Goal: Connect with others: Connect with other users

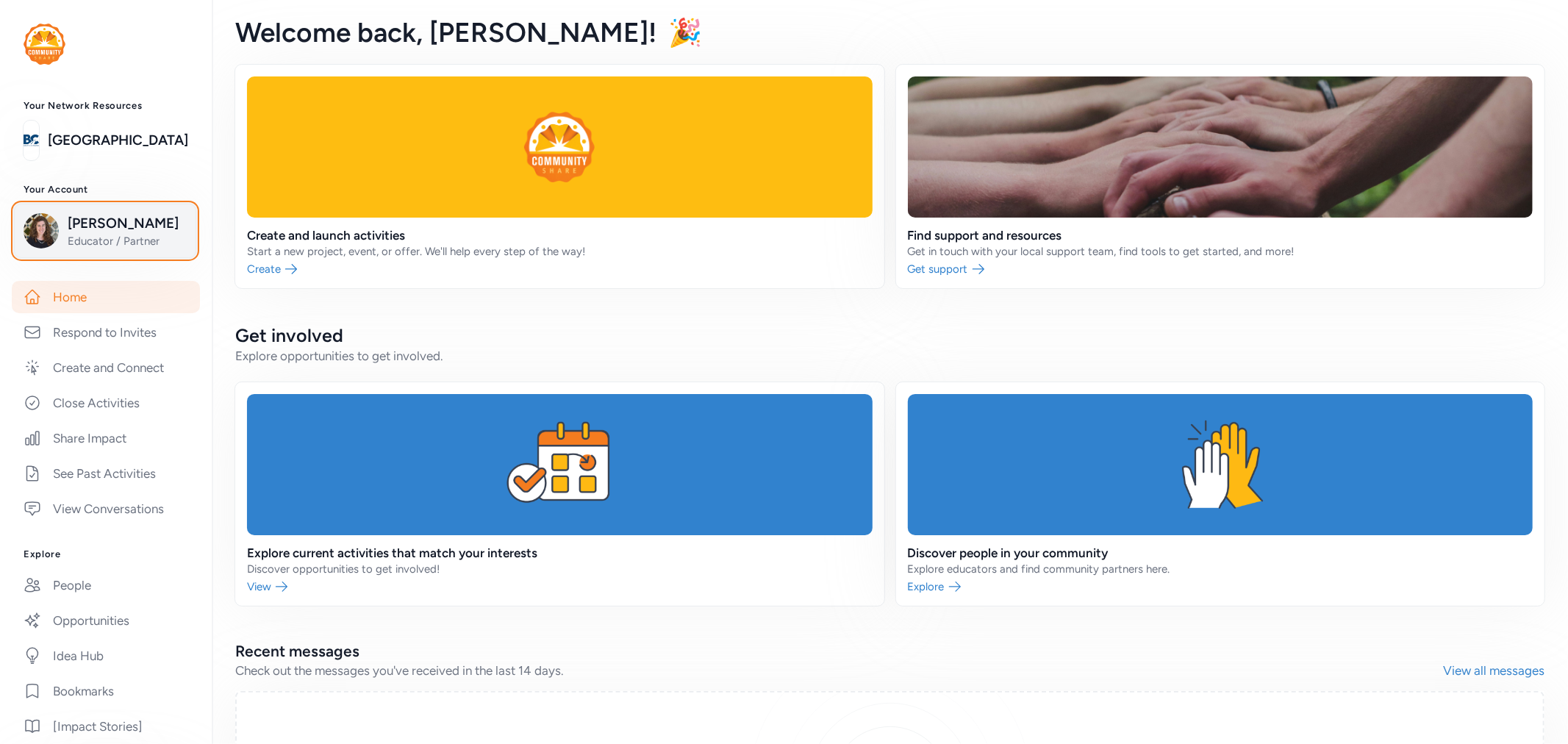
click at [108, 231] on span "[PERSON_NAME]" at bounding box center [127, 223] width 119 height 20
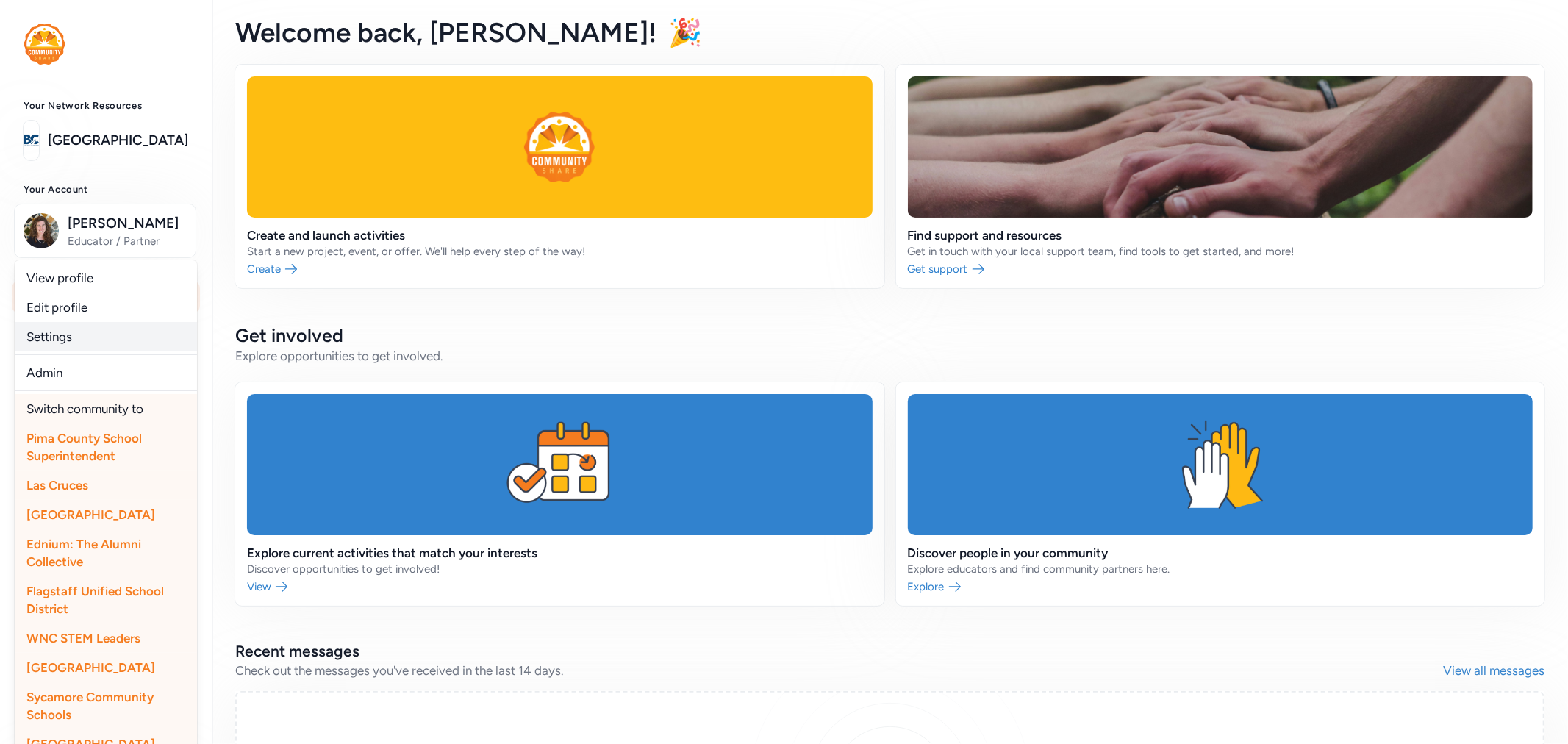
click at [72, 351] on link "Settings" at bounding box center [106, 337] width 182 height 30
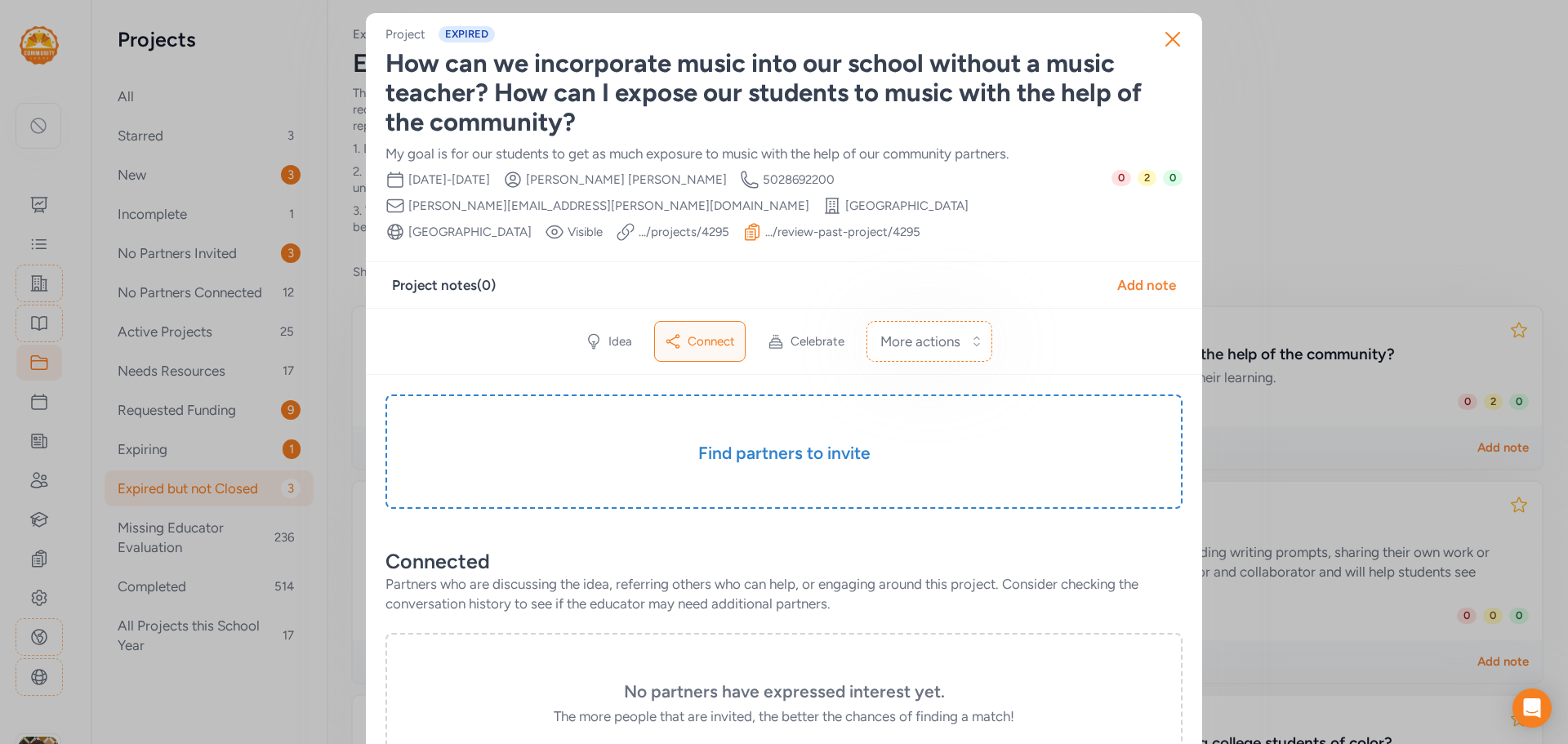
drag, startPoint x: 1172, startPoint y: 36, endPoint x: 1131, endPoint y: 38, distance: 41.0
click at [1163, 38] on icon "button" at bounding box center [1173, 39] width 26 height 26
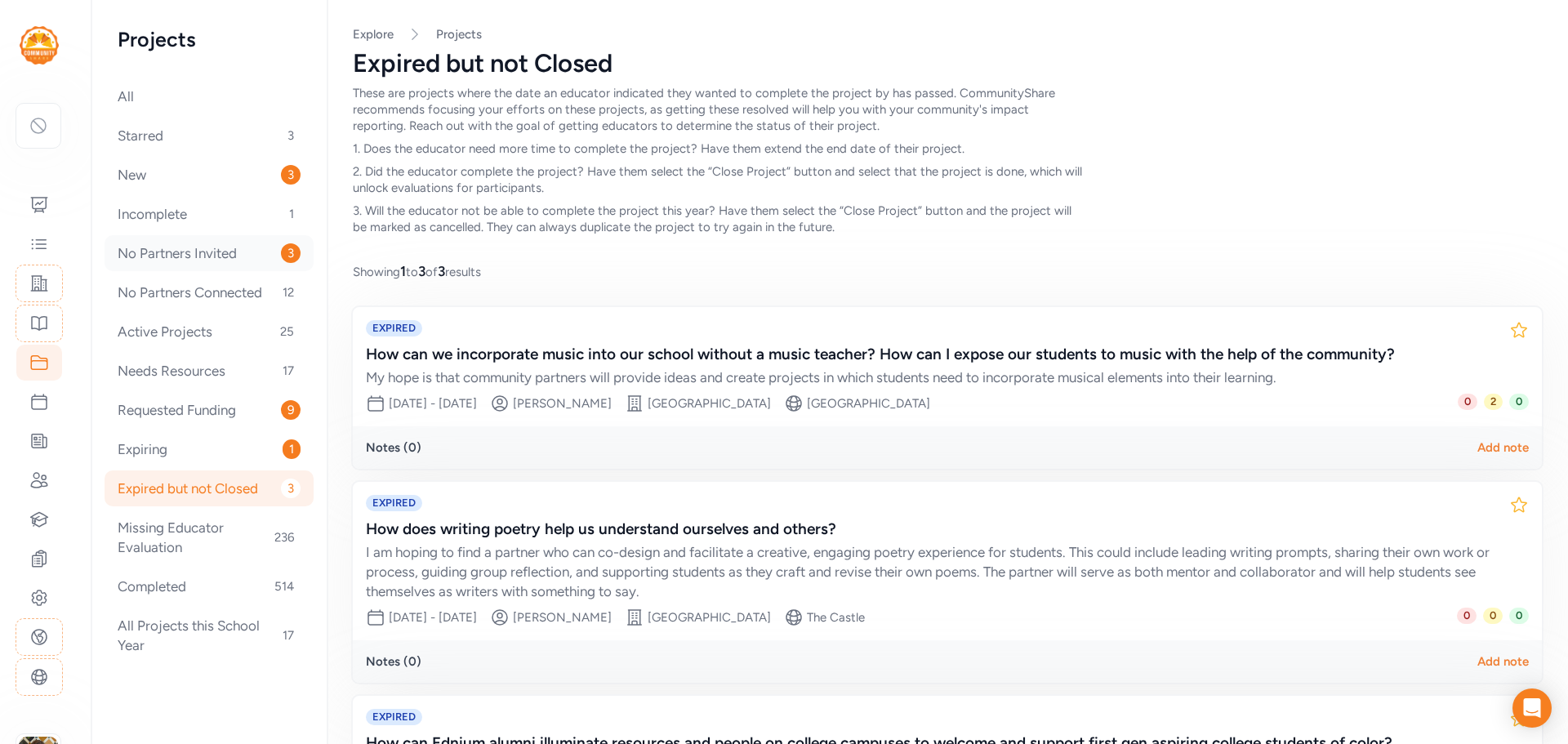
click at [228, 260] on div "No Partners Invited 3" at bounding box center [208, 253] width 209 height 36
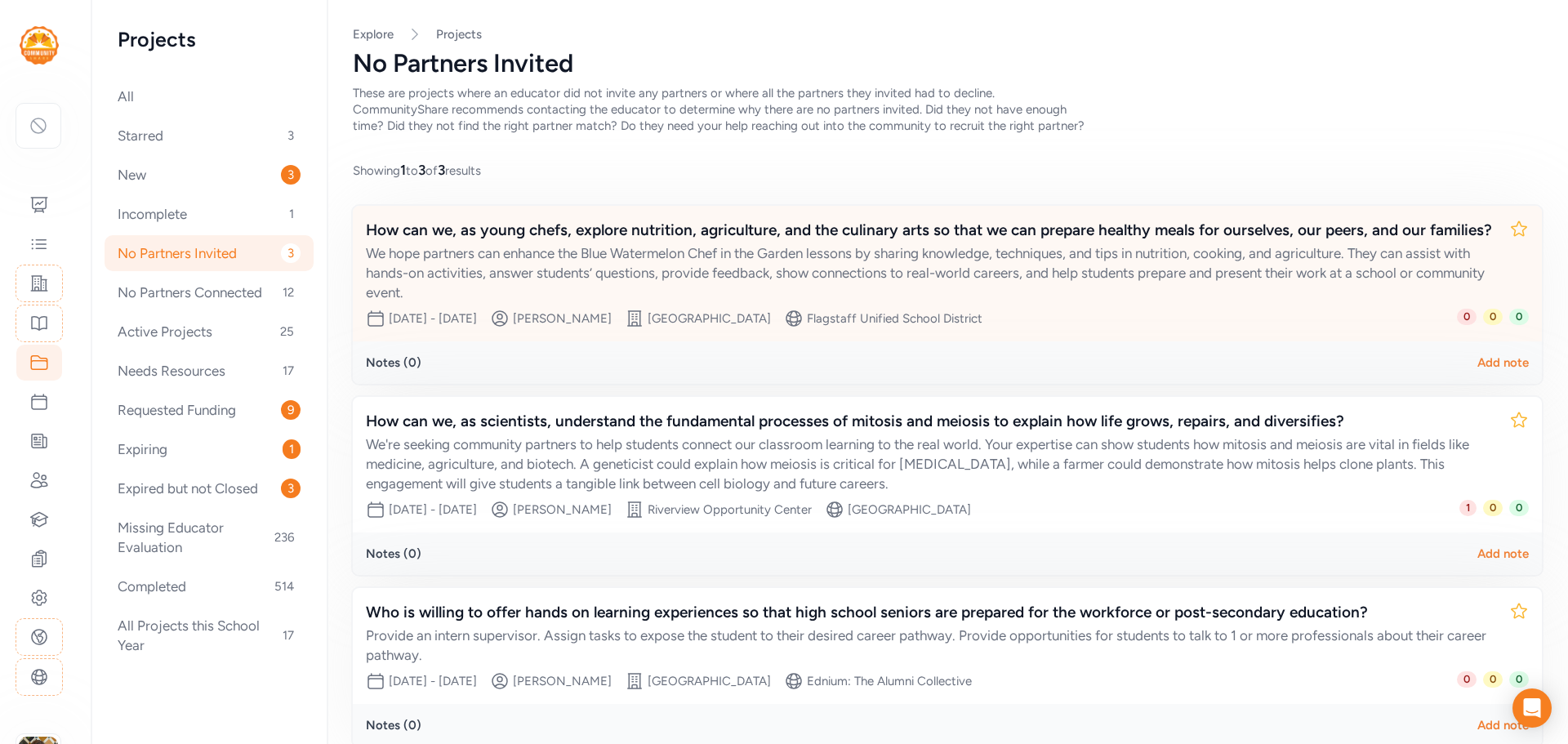
click at [770, 289] on div "We hope partners can enhance the Blue Watermelon Chef in the Garden lessons by …" at bounding box center [931, 273] width 1131 height 58
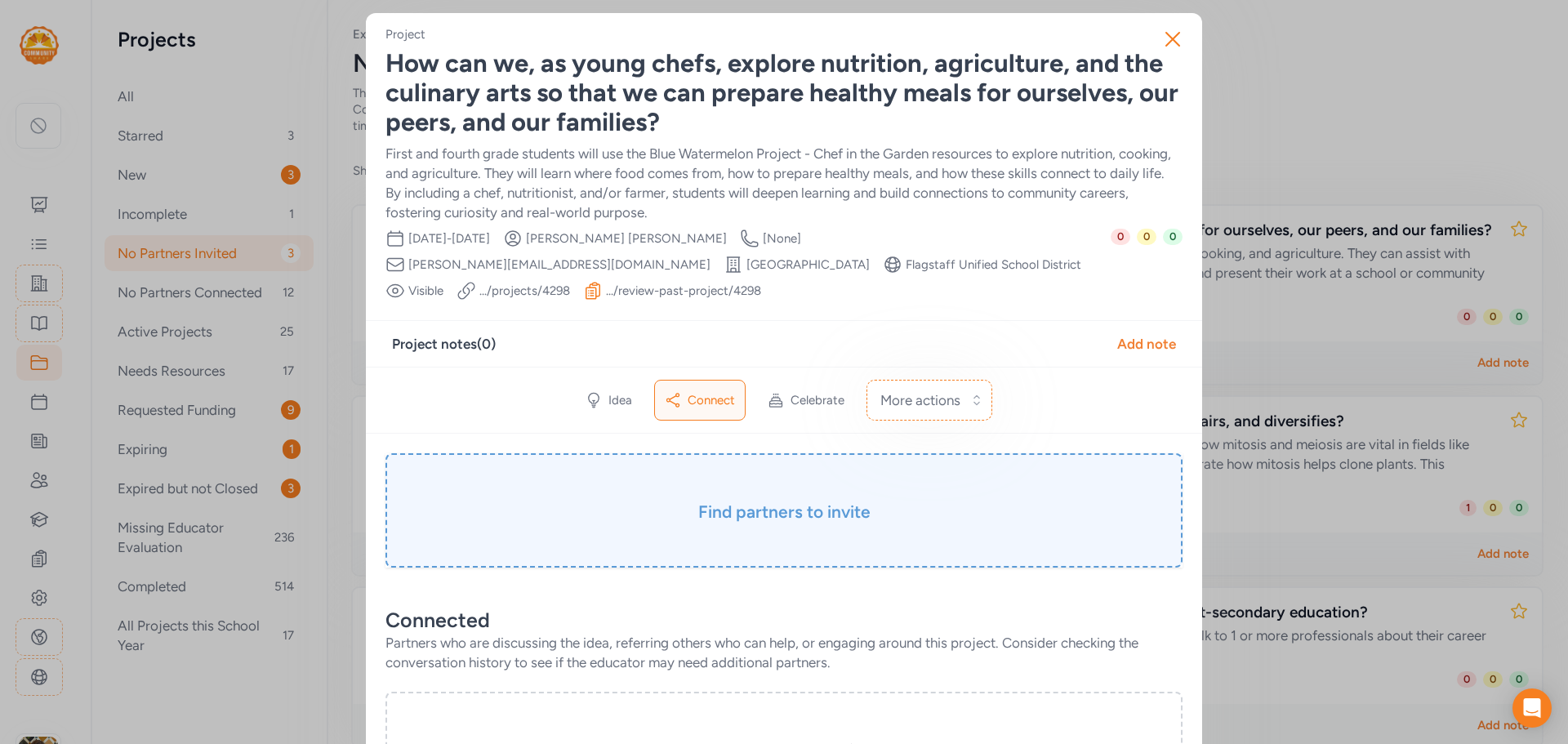
click at [764, 473] on div "Find partners to invite" at bounding box center [784, 509] width 798 height 114
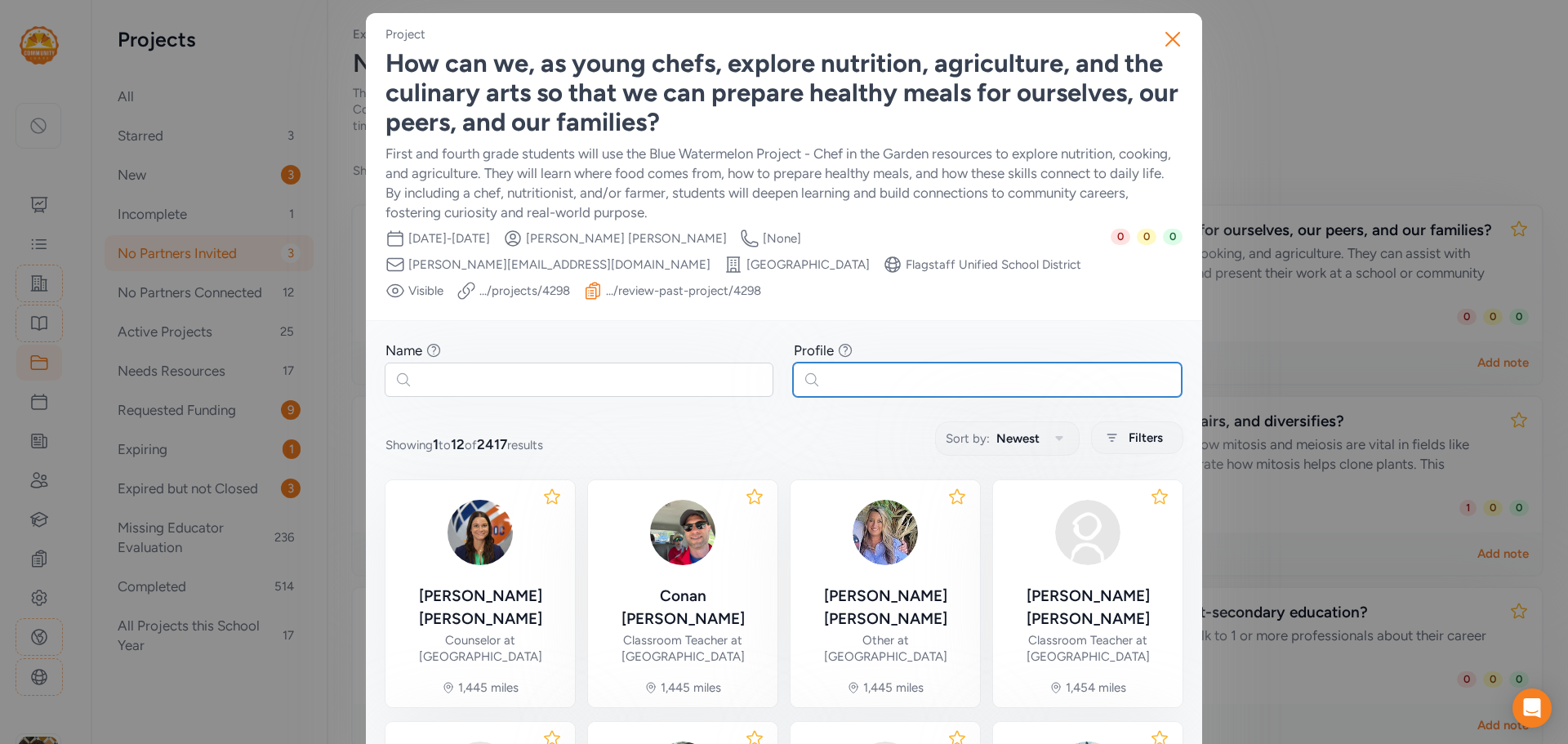
click at [890, 364] on input "text" at bounding box center [987, 379] width 389 height 34
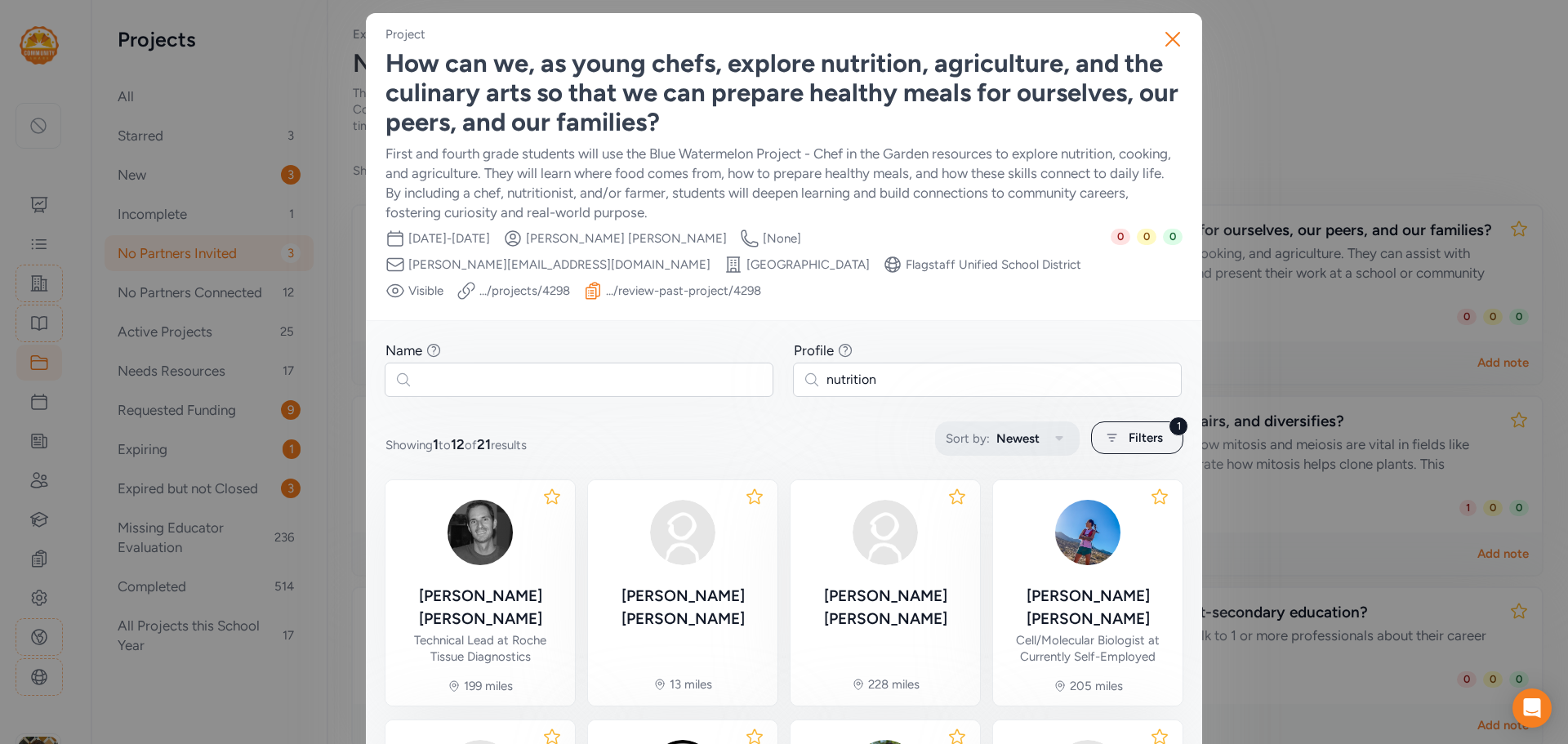
click at [989, 422] on button "Sort by: Newest" at bounding box center [1007, 438] width 144 height 34
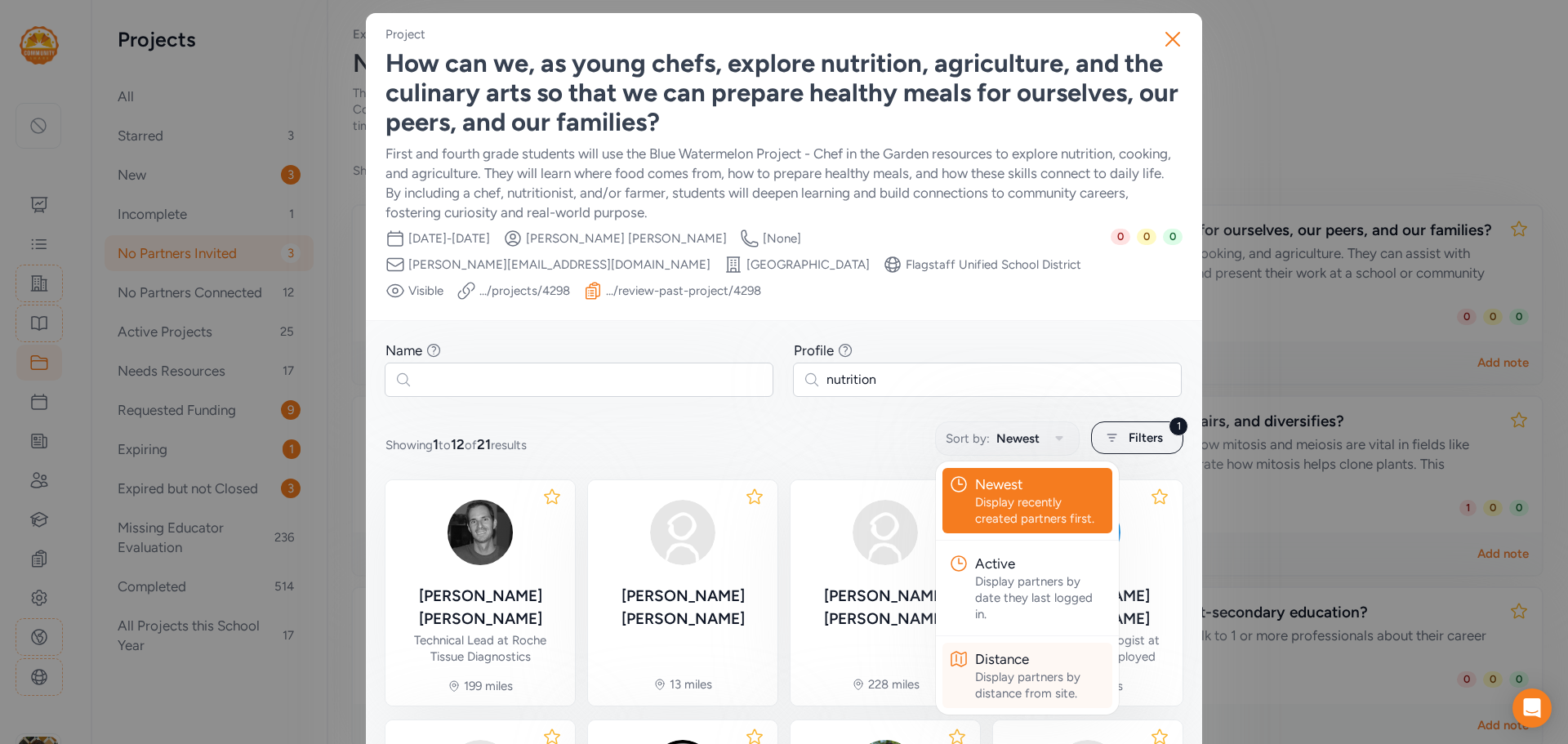
click at [995, 669] on div "Display partners by distance from site." at bounding box center [1040, 686] width 131 height 33
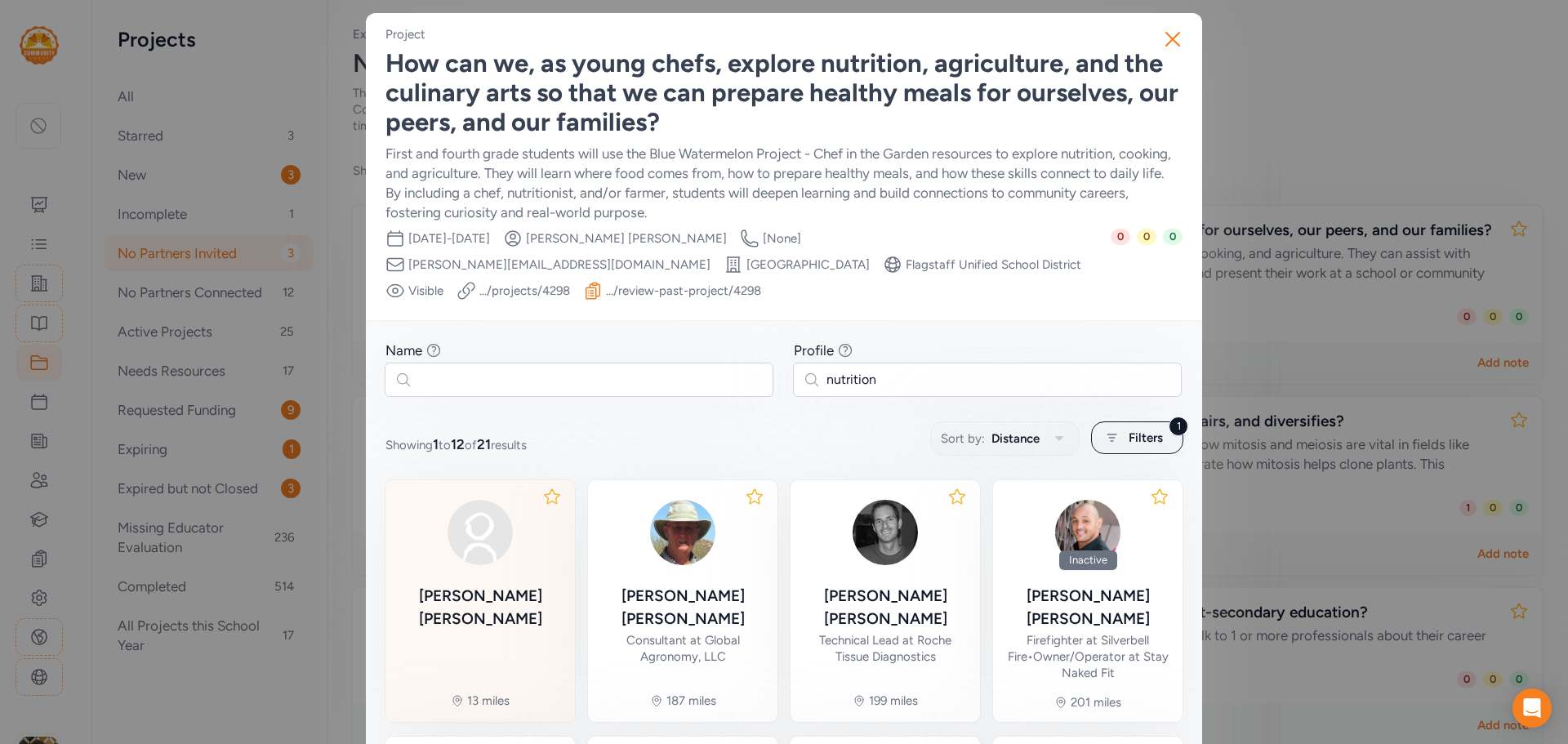
click at [500, 584] on div "Patrice Timmons" at bounding box center [480, 607] width 164 height 46
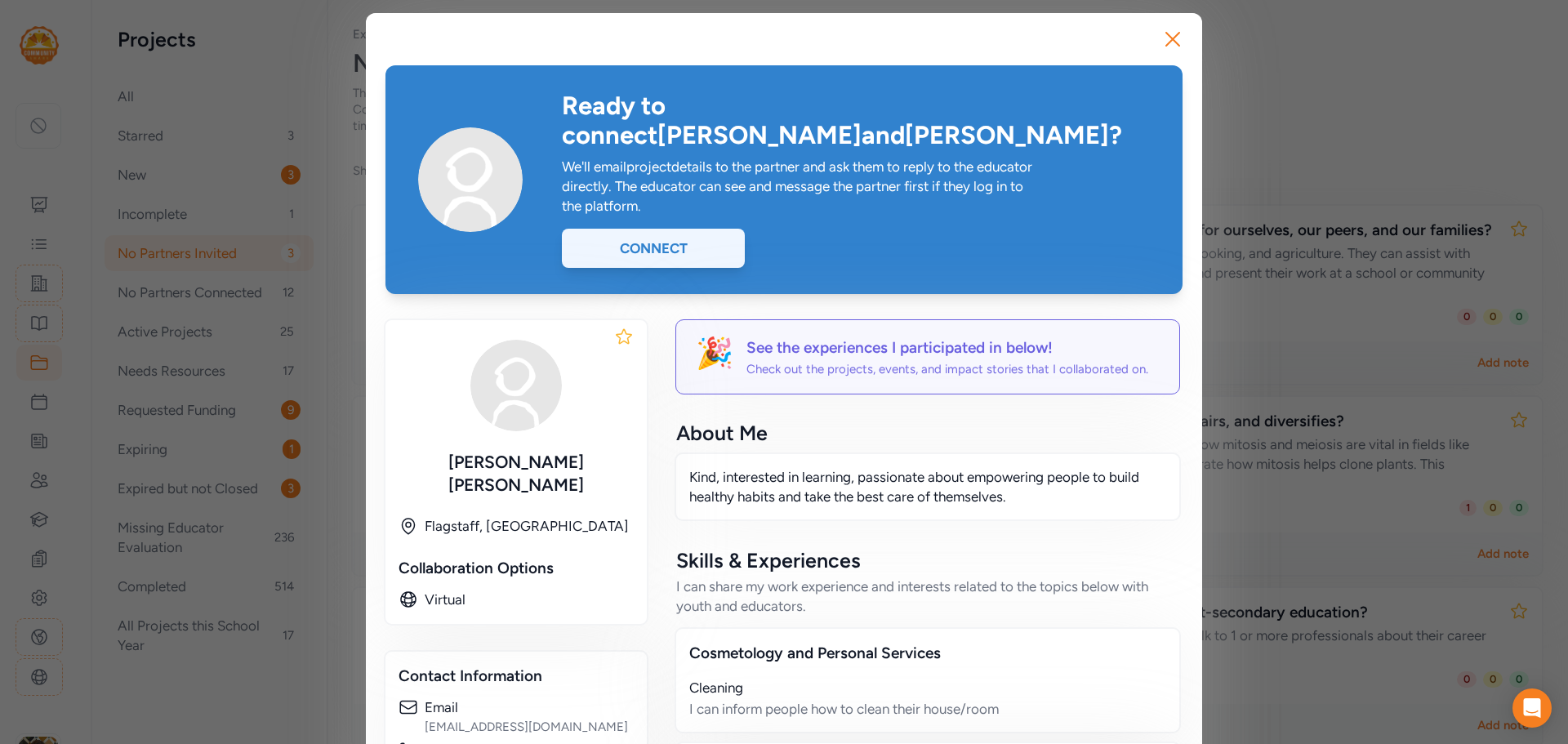
click at [701, 229] on div "Connect" at bounding box center [653, 248] width 183 height 39
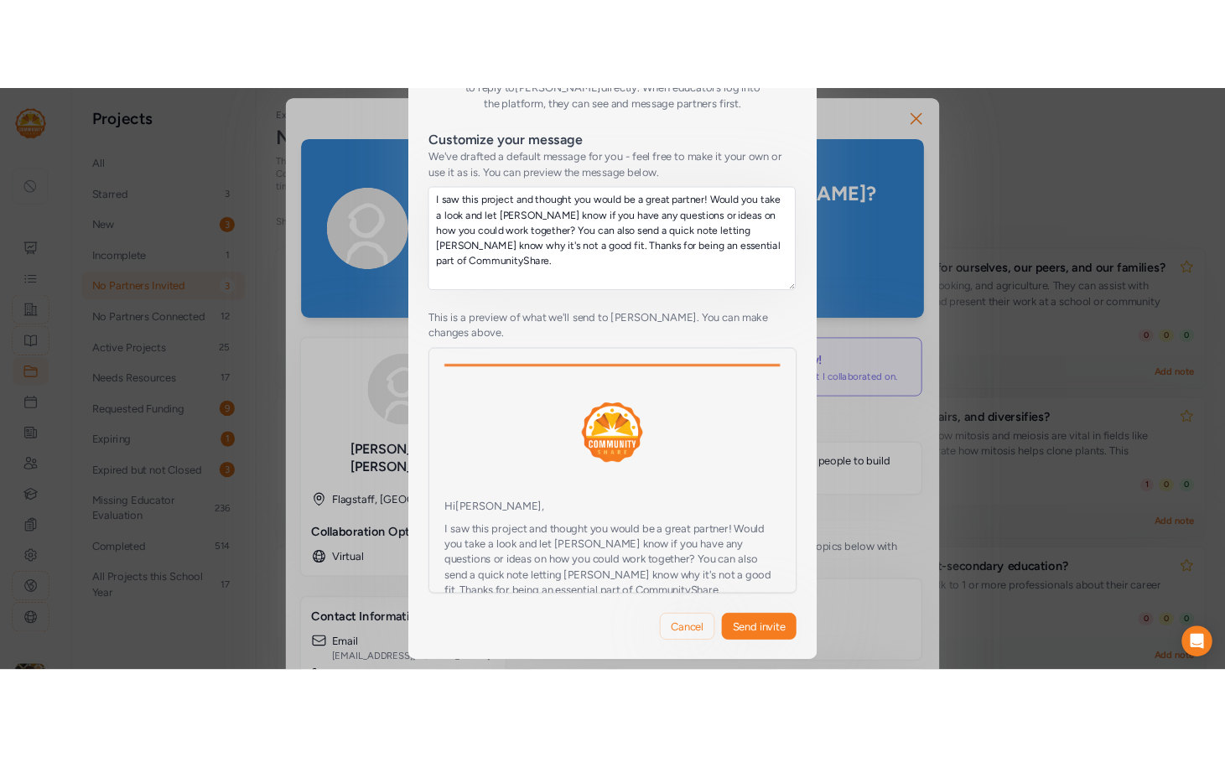
scroll to position [335, 0]
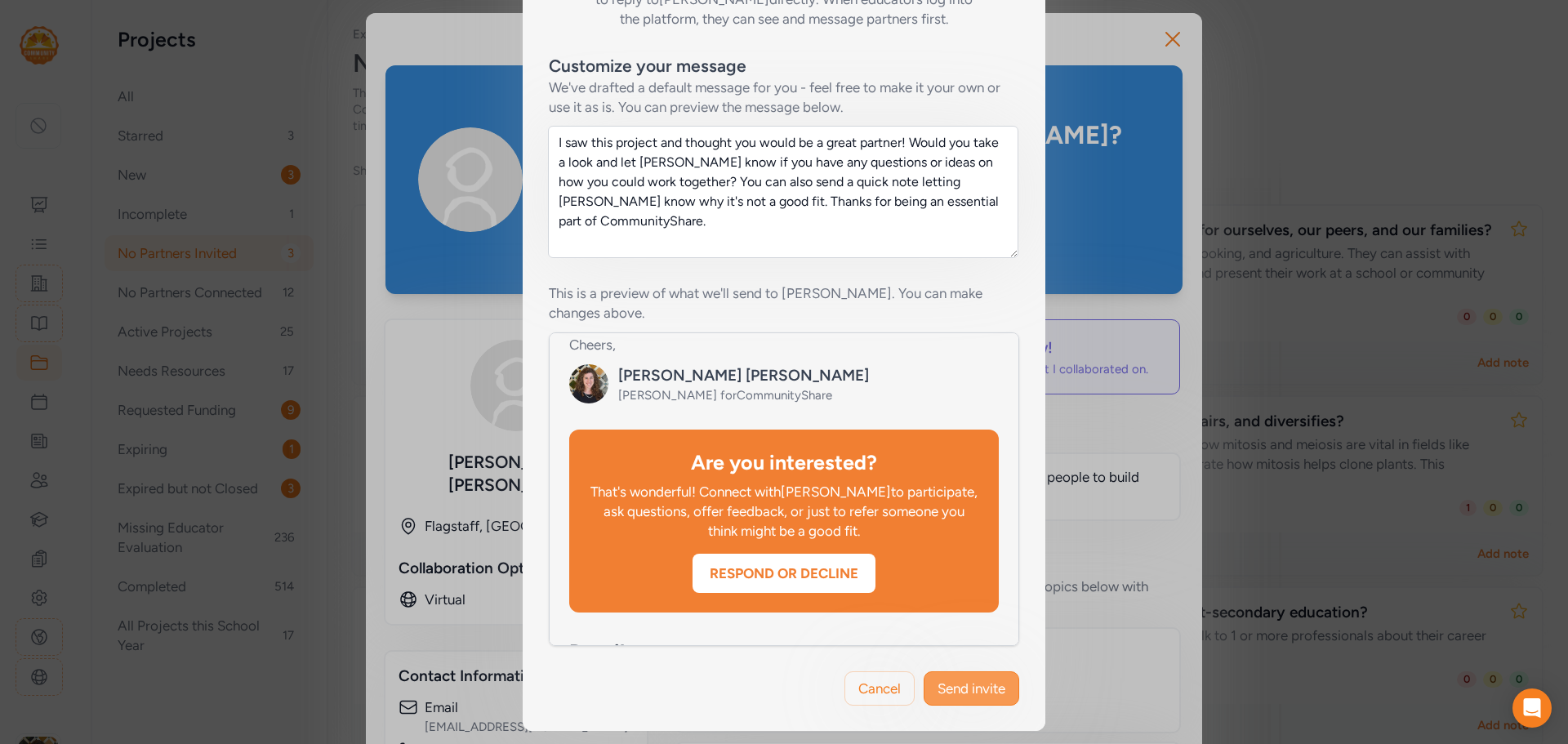
click at [980, 676] on button "Send invite" at bounding box center [971, 688] width 95 height 34
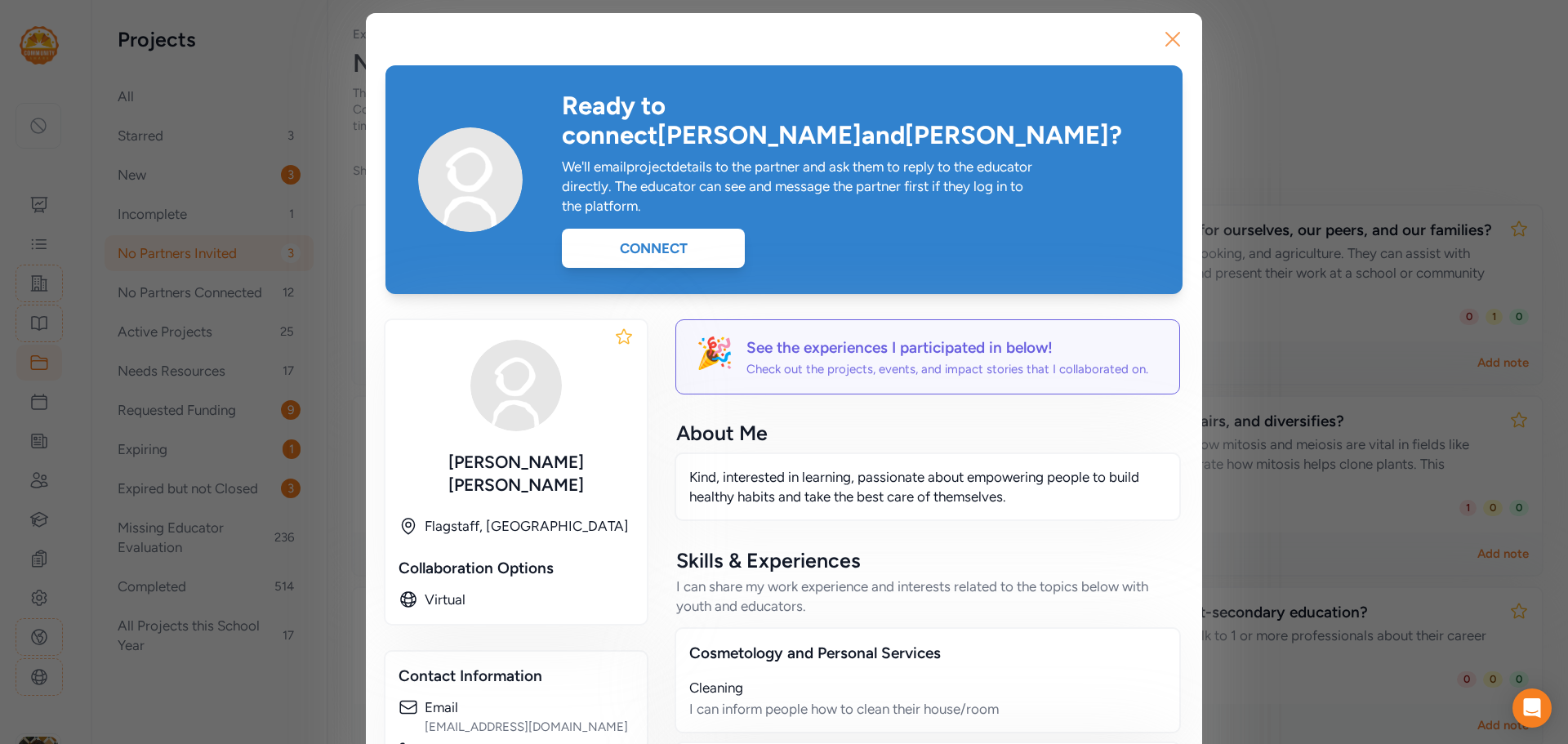
click at [1171, 37] on icon "button" at bounding box center [1173, 39] width 26 height 26
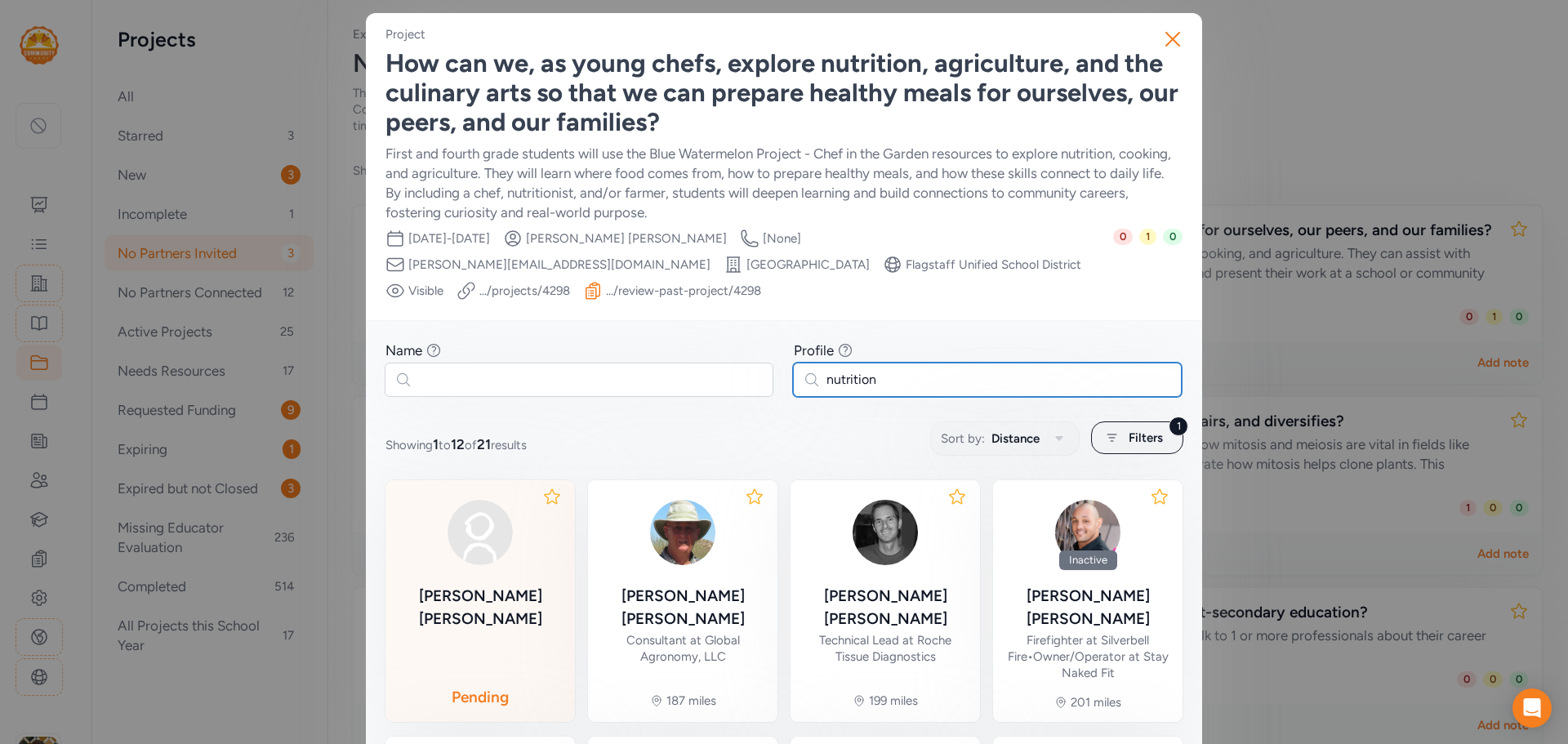
drag, startPoint x: 892, startPoint y: 352, endPoint x: 787, endPoint y: 351, distance: 105.0
click at [793, 362] on input "nutrition" at bounding box center [987, 379] width 389 height 34
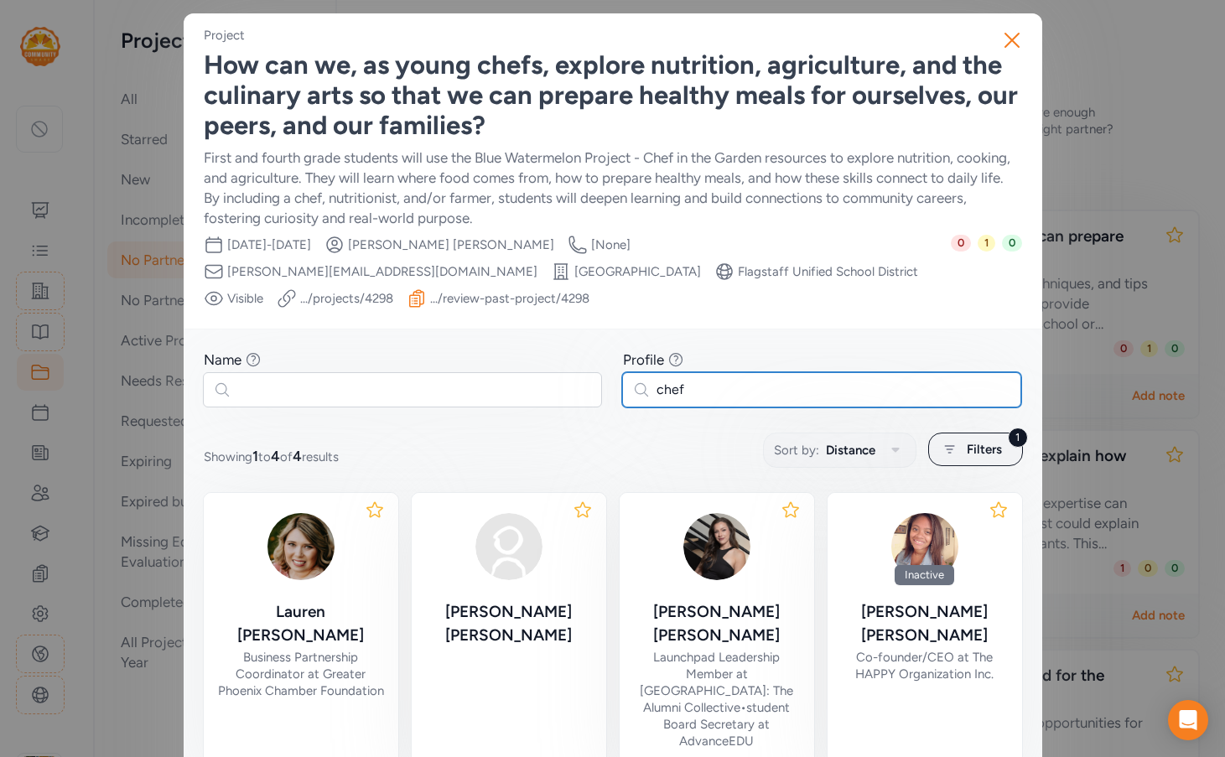
drag, startPoint x: 720, startPoint y: 358, endPoint x: 580, endPoint y: 342, distance: 141.0
click at [580, 350] on div "Name Find partners whose first or last name matches any of the words you enter.…" at bounding box center [613, 378] width 819 height 57
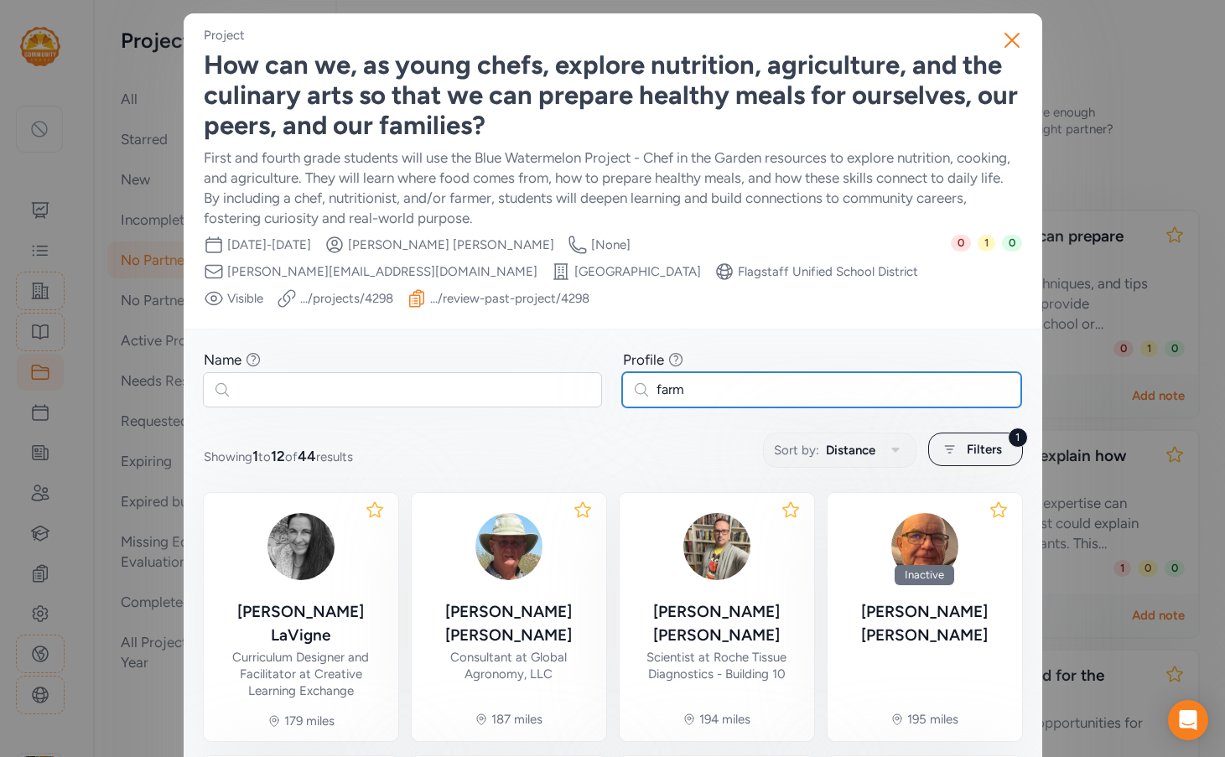
drag, startPoint x: 691, startPoint y: 363, endPoint x: 619, endPoint y: 360, distance: 72.2
click at [622, 372] on input "farm" at bounding box center [821, 389] width 399 height 35
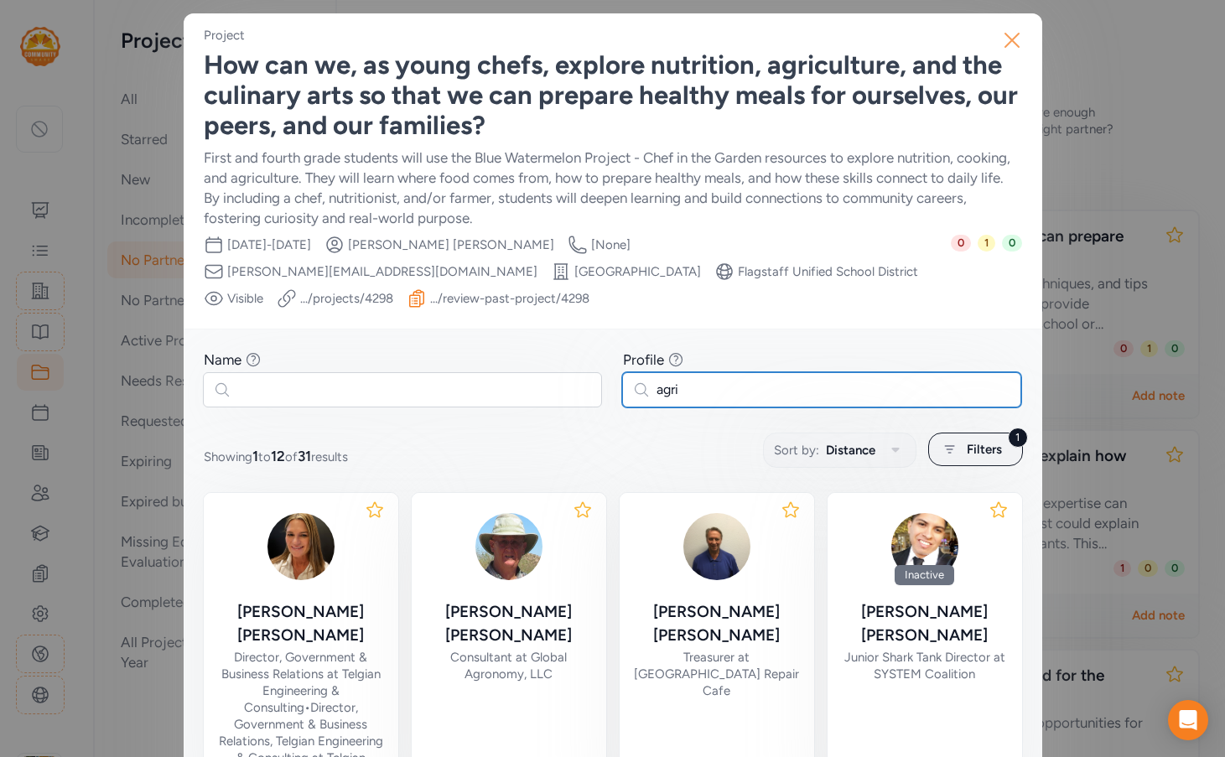
type input "agri"
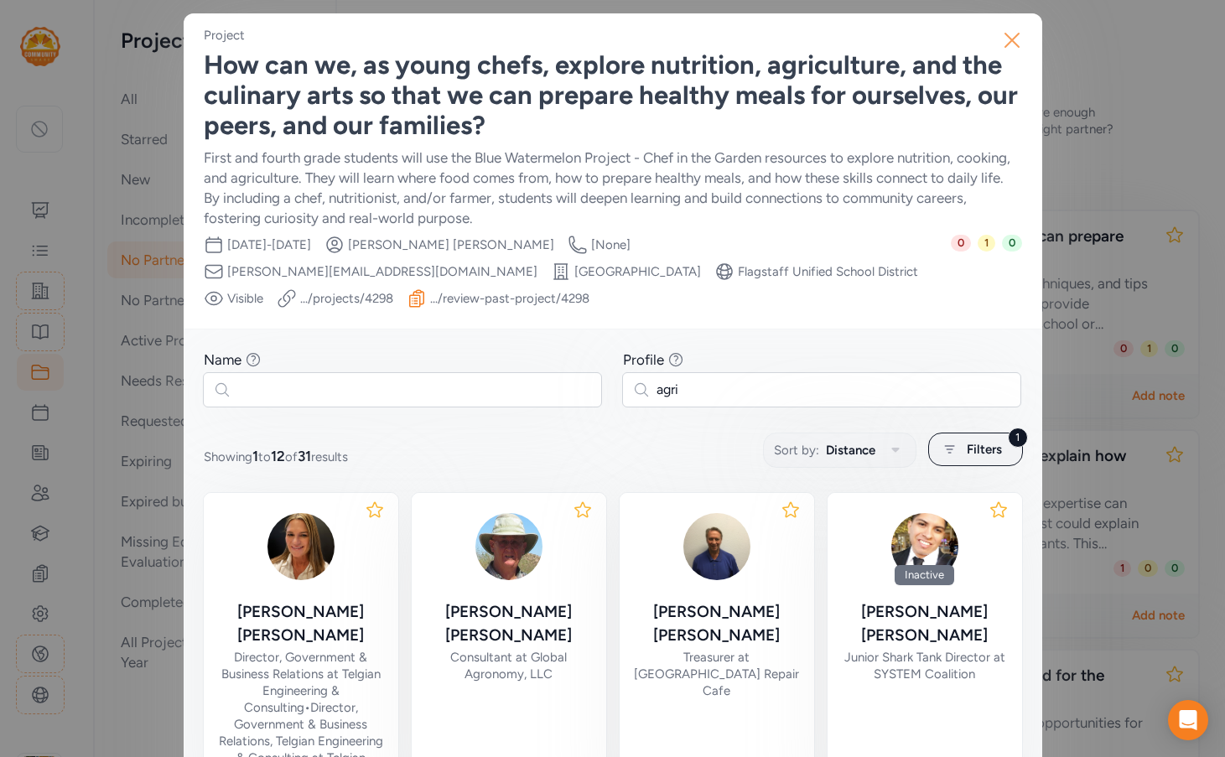
click at [1018, 42] on icon "button" at bounding box center [1012, 40] width 27 height 27
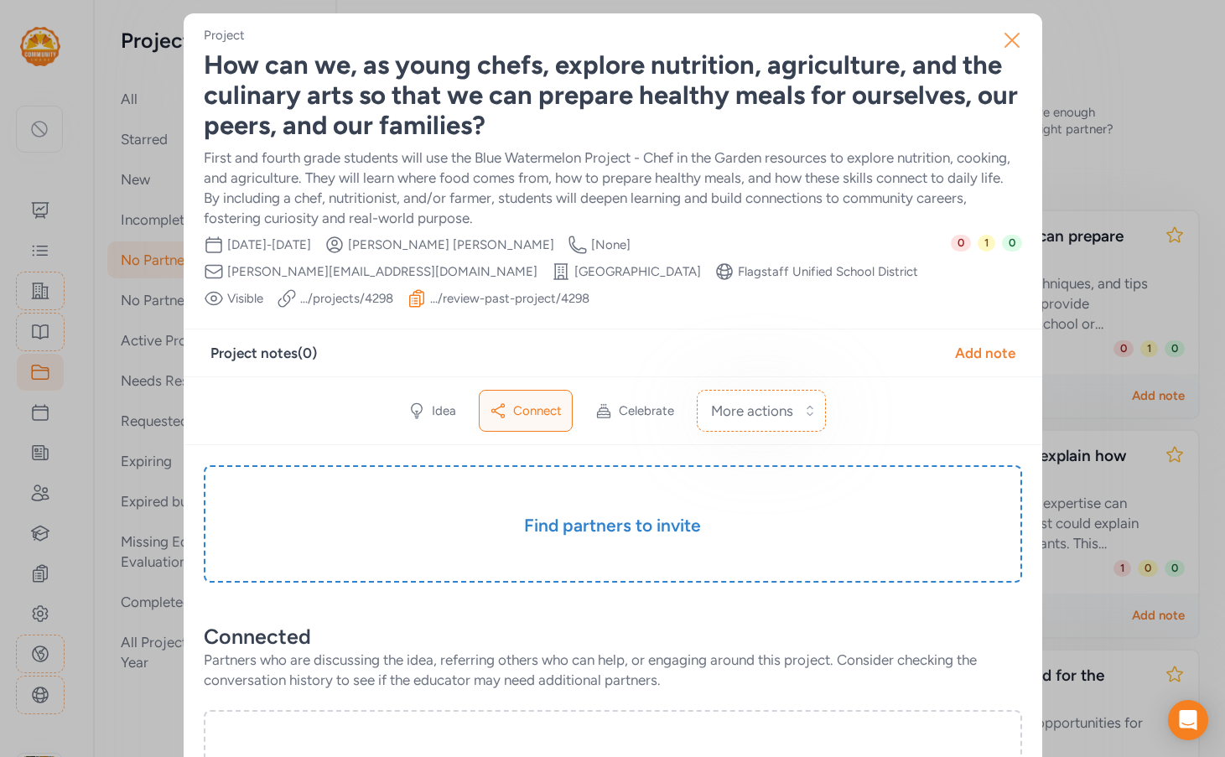
click at [1012, 44] on icon "button" at bounding box center [1012, 40] width 27 height 27
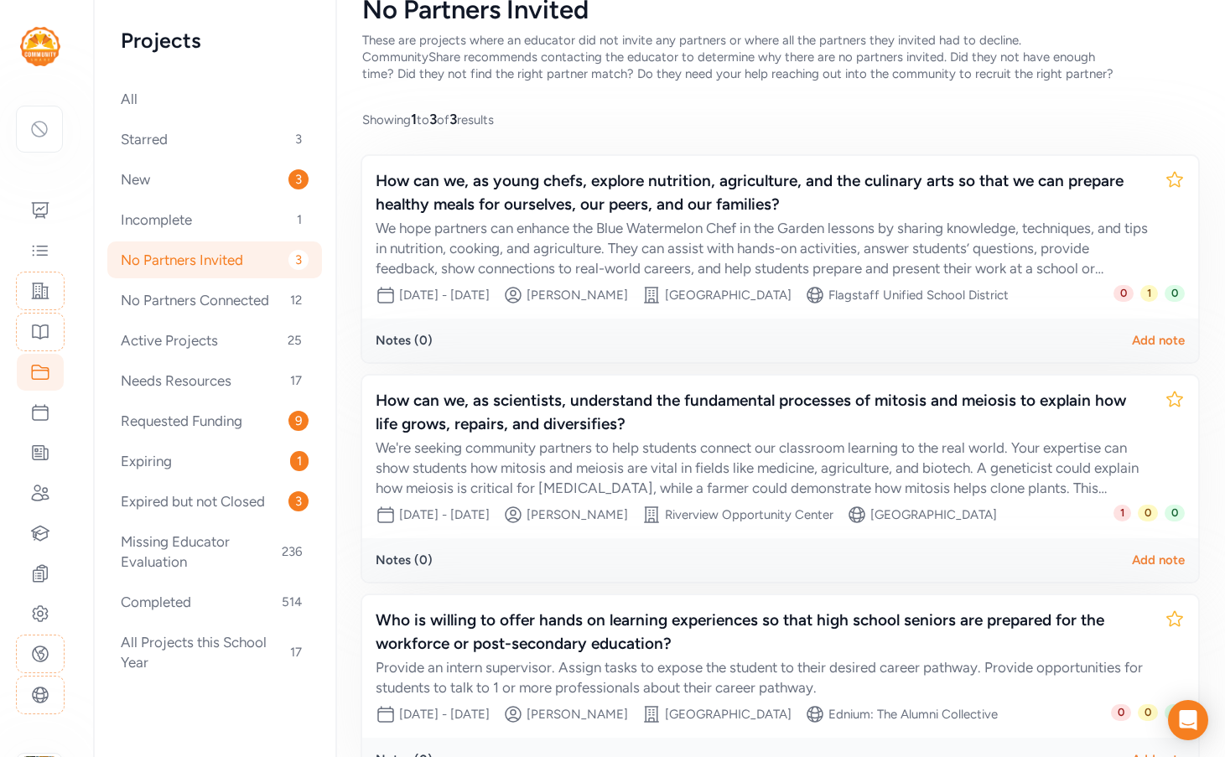
scroll to position [153, 0]
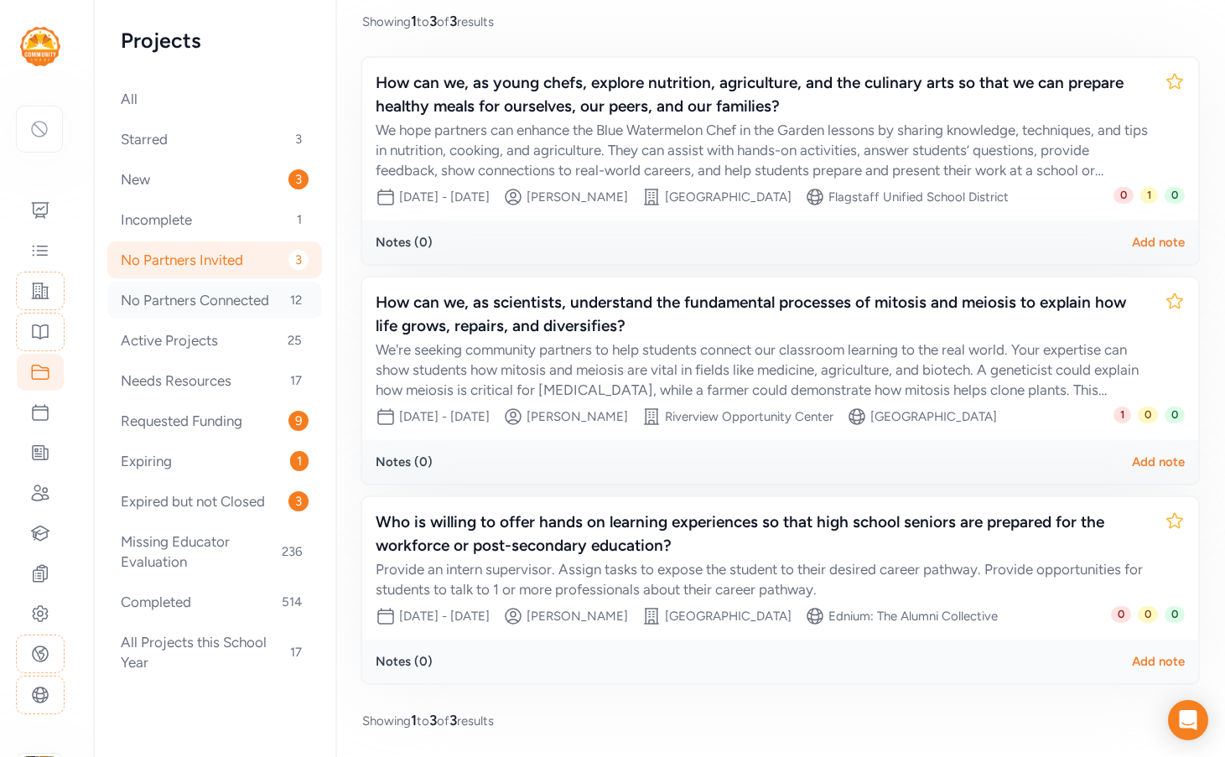
click at [232, 305] on div "No Partners Connected 12" at bounding box center [214, 300] width 215 height 37
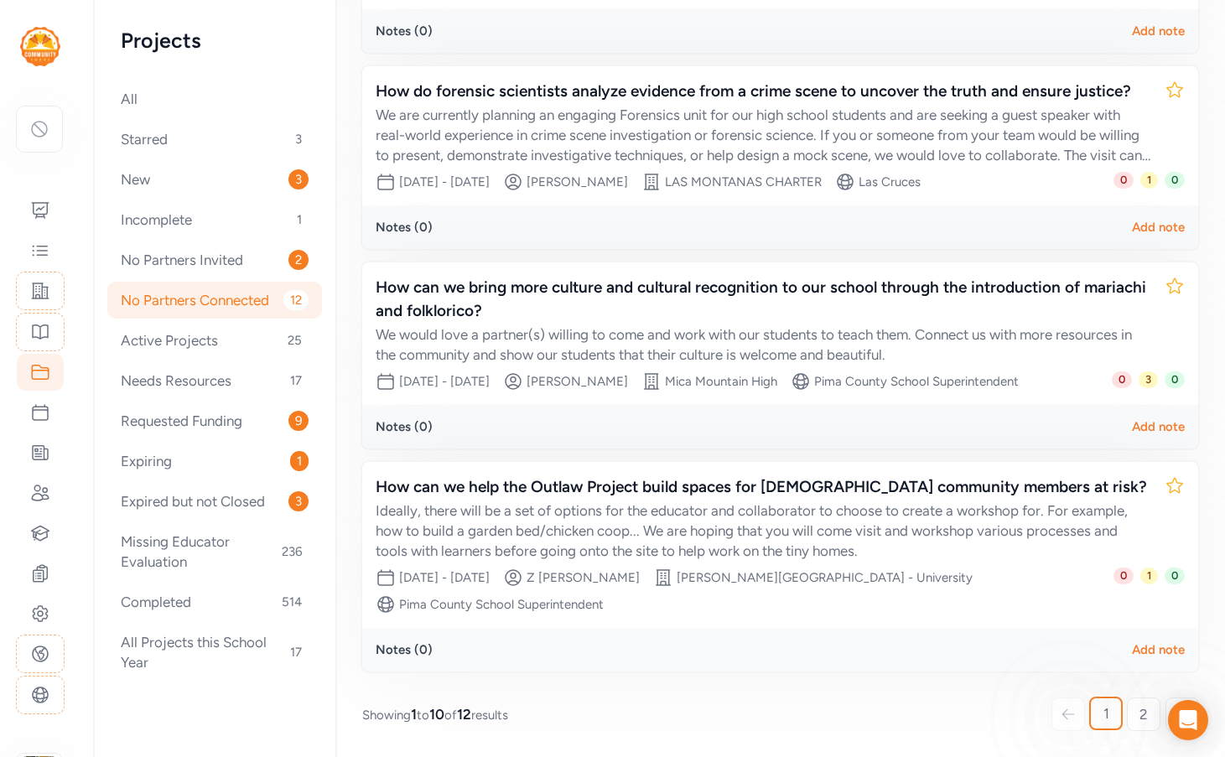
scroll to position [1663, 0]
click at [1127, 712] on link "2" at bounding box center [1144, 715] width 34 height 34
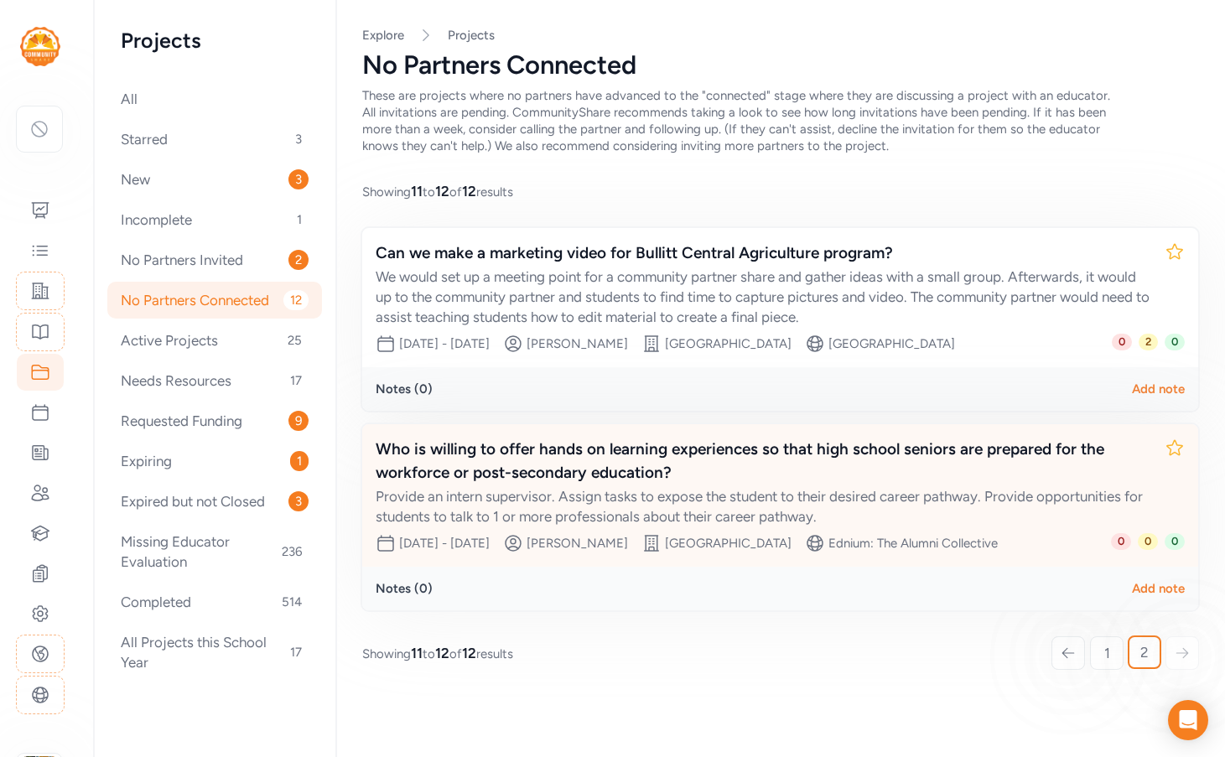
click at [698, 476] on div "Who is willing to offer hands on learning experiences so that high school senio…" at bounding box center [764, 461] width 776 height 47
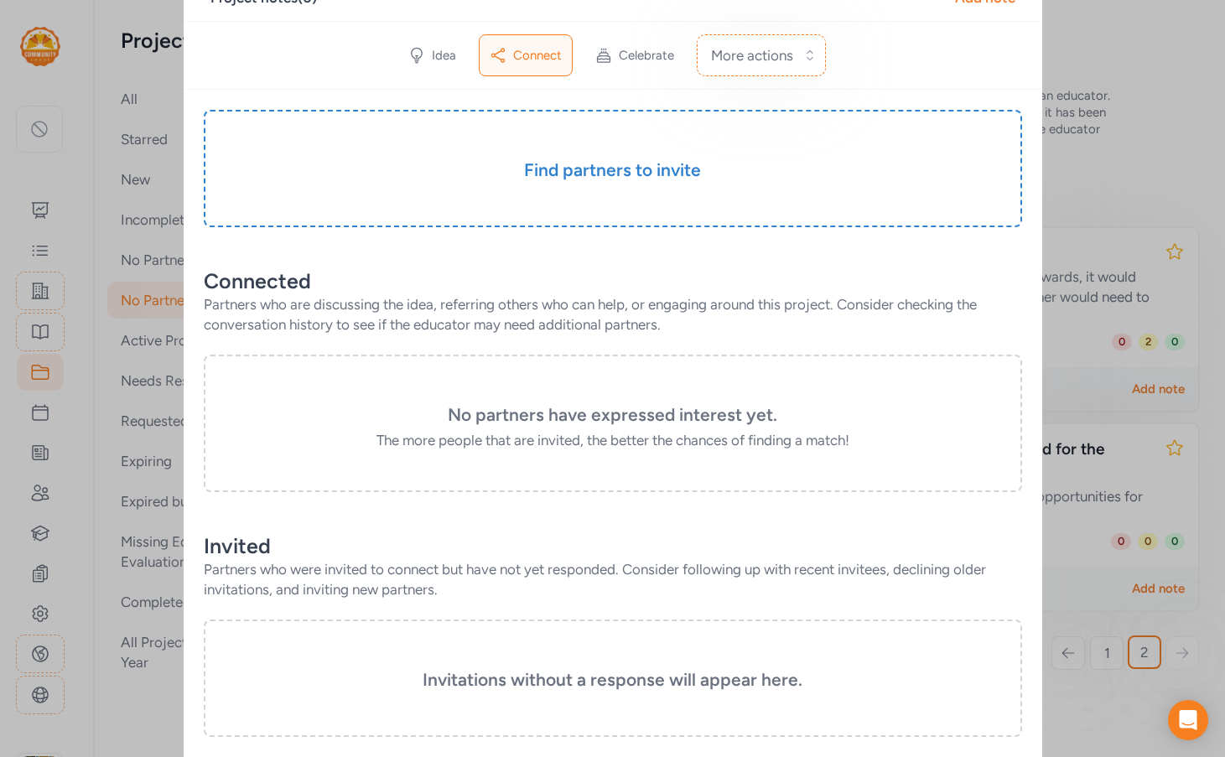
scroll to position [114, 0]
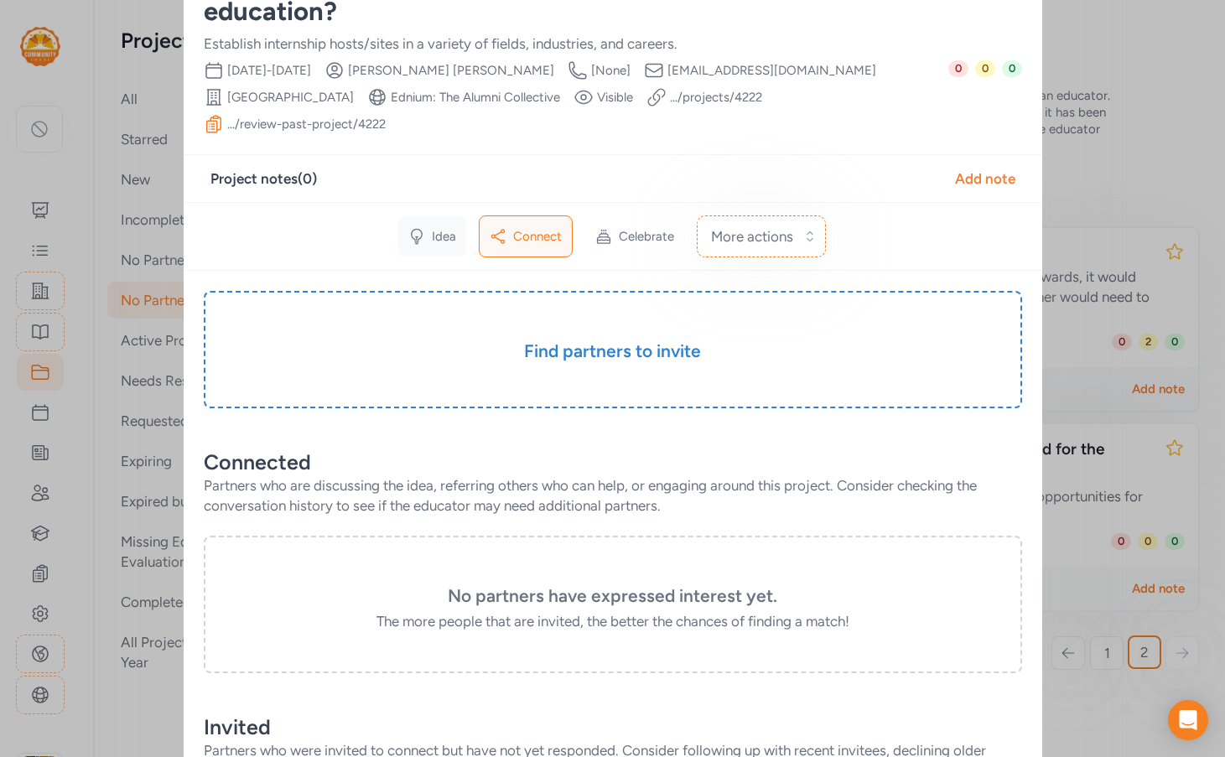
click at [434, 234] on span "Idea" at bounding box center [444, 236] width 24 height 17
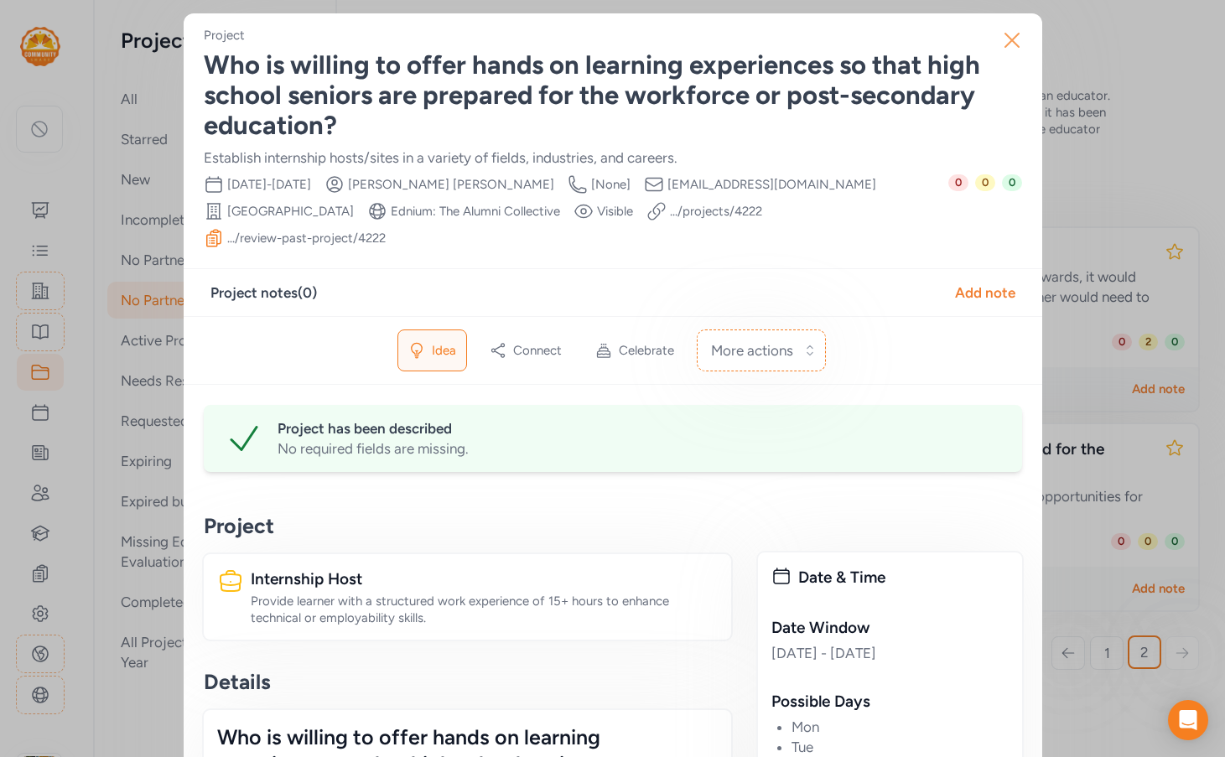
click at [1009, 39] on icon "button" at bounding box center [1012, 40] width 27 height 27
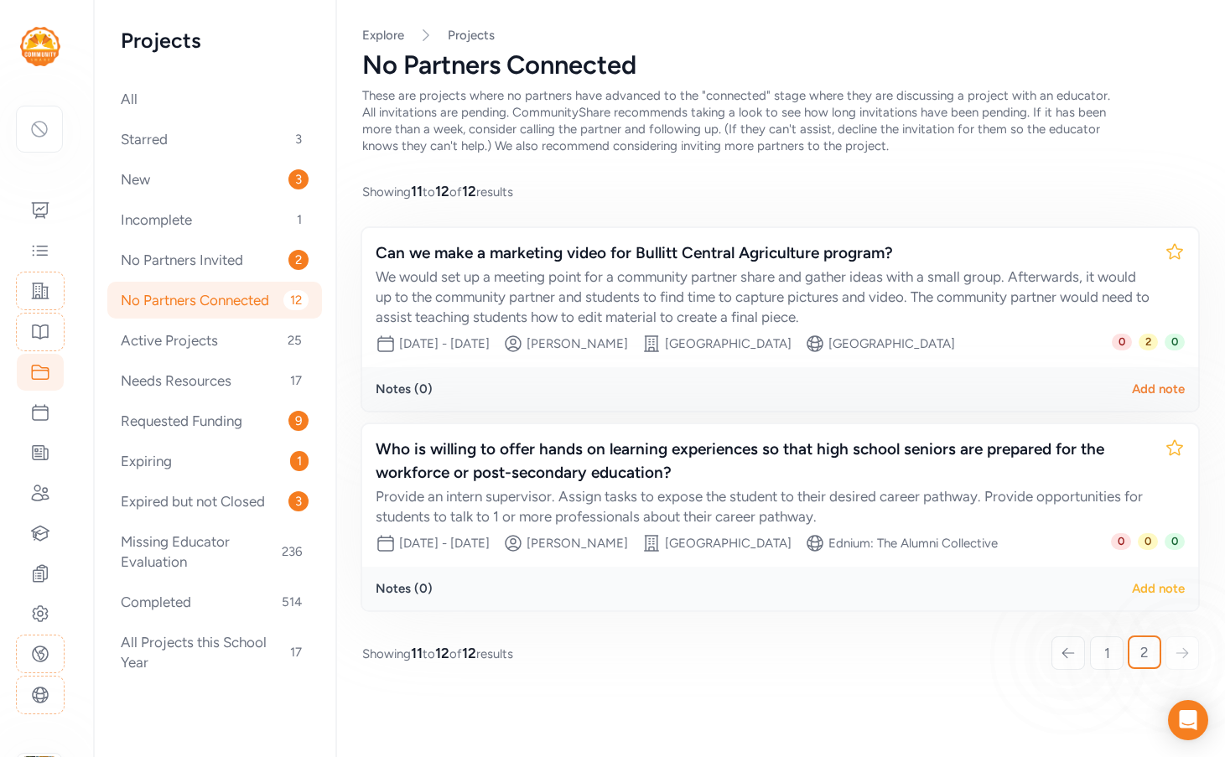
click at [1172, 587] on div "Add note" at bounding box center [1158, 588] width 53 height 17
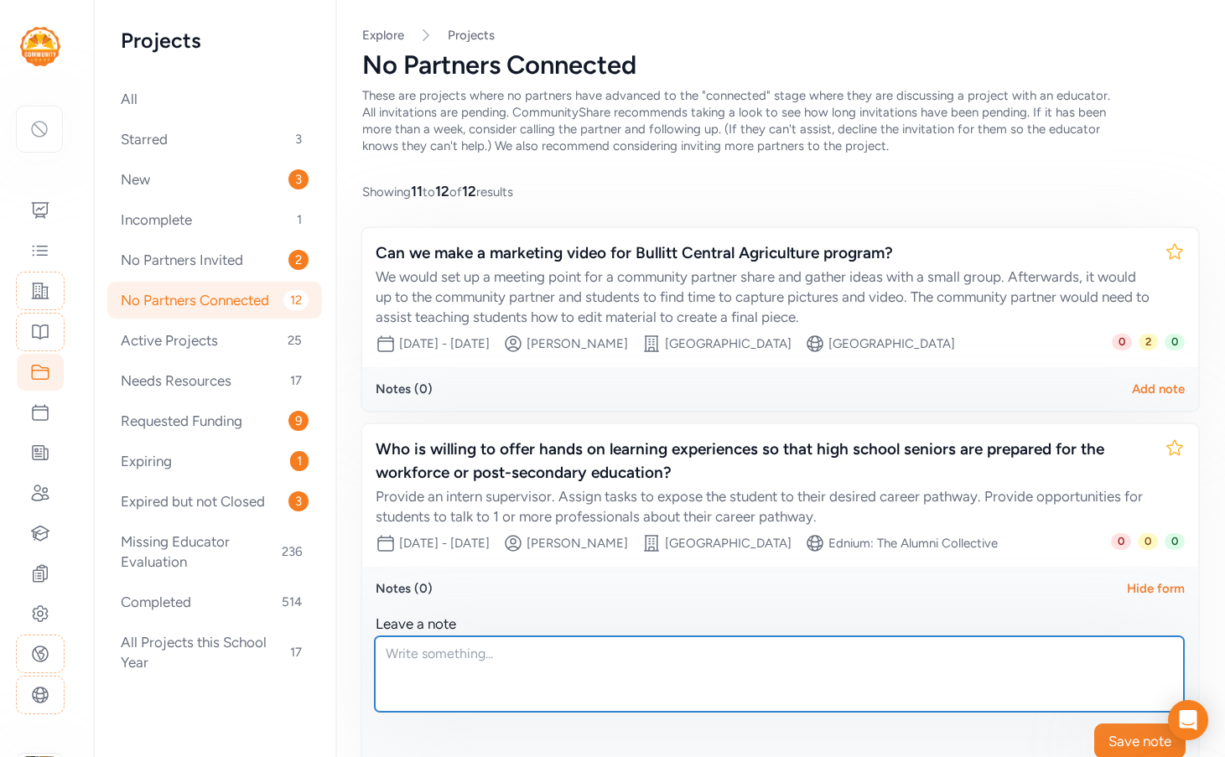
click at [446, 661] on textarea at bounding box center [779, 674] width 809 height 75
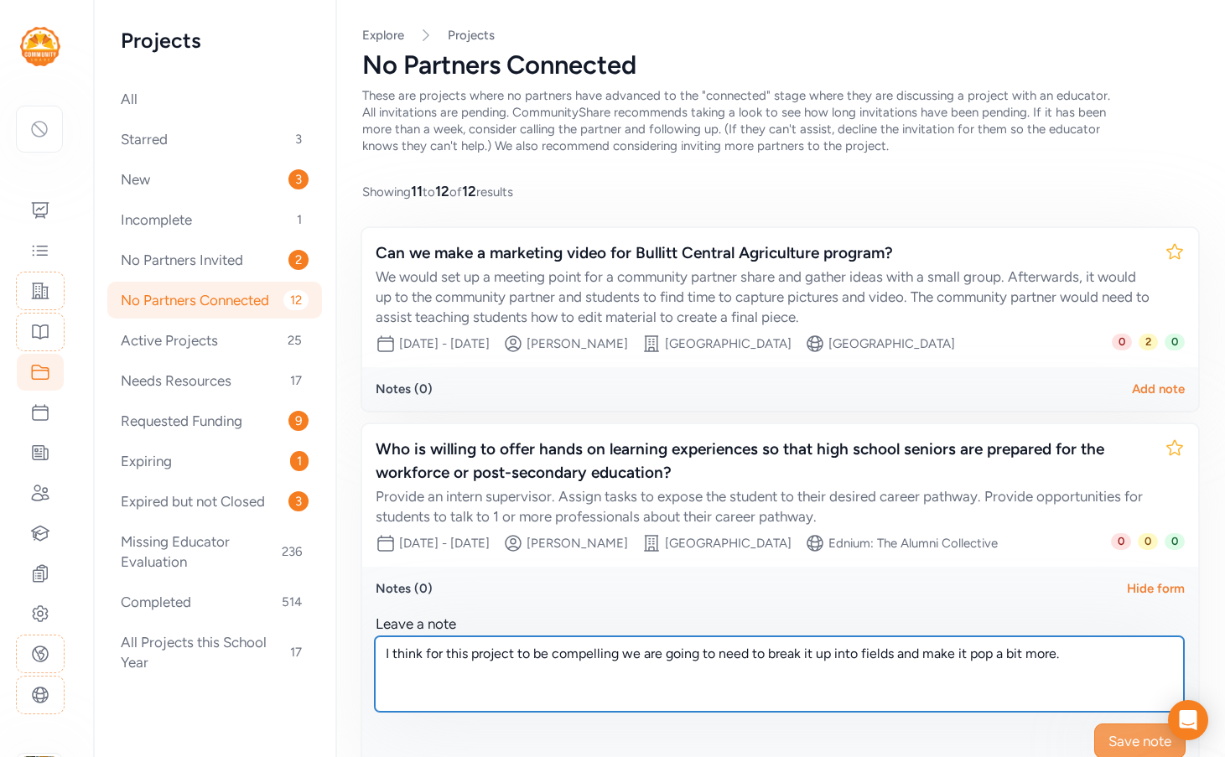
type textarea "I think for this project to be compelling we are going to need to break it up i…"
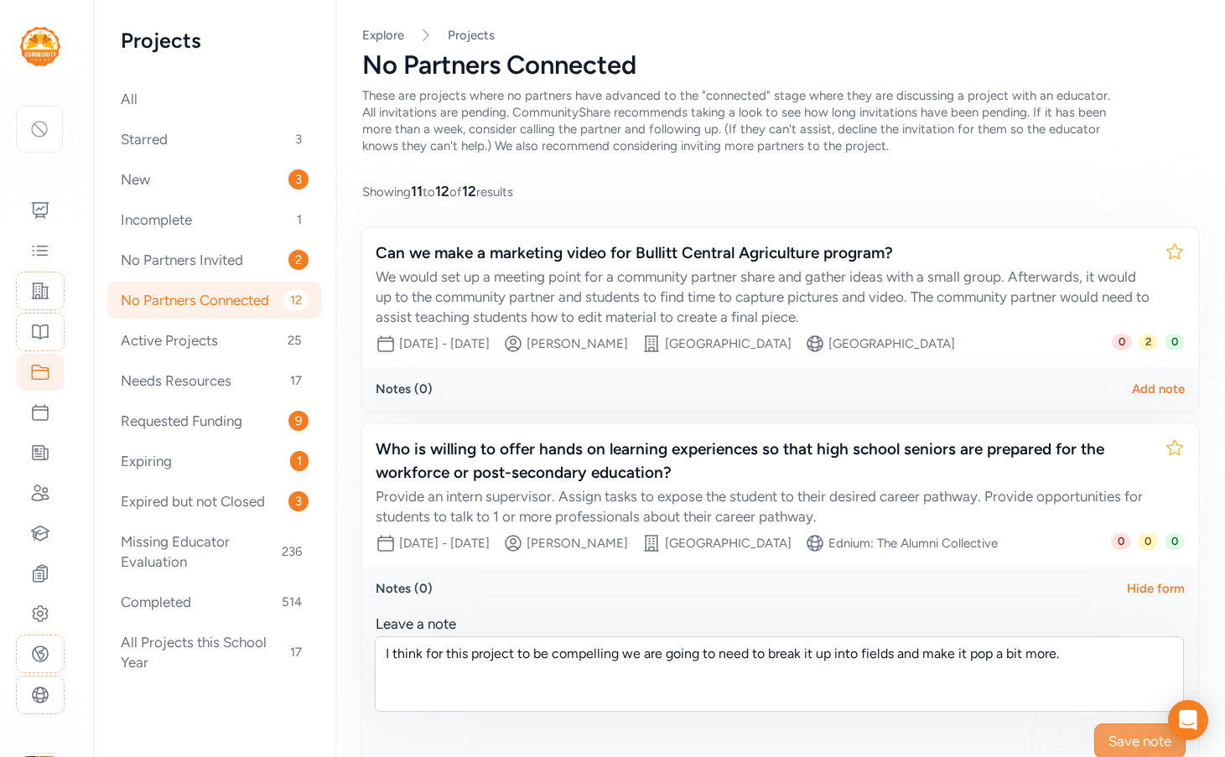
click at [1129, 740] on span "Save note" at bounding box center [1140, 741] width 63 height 20
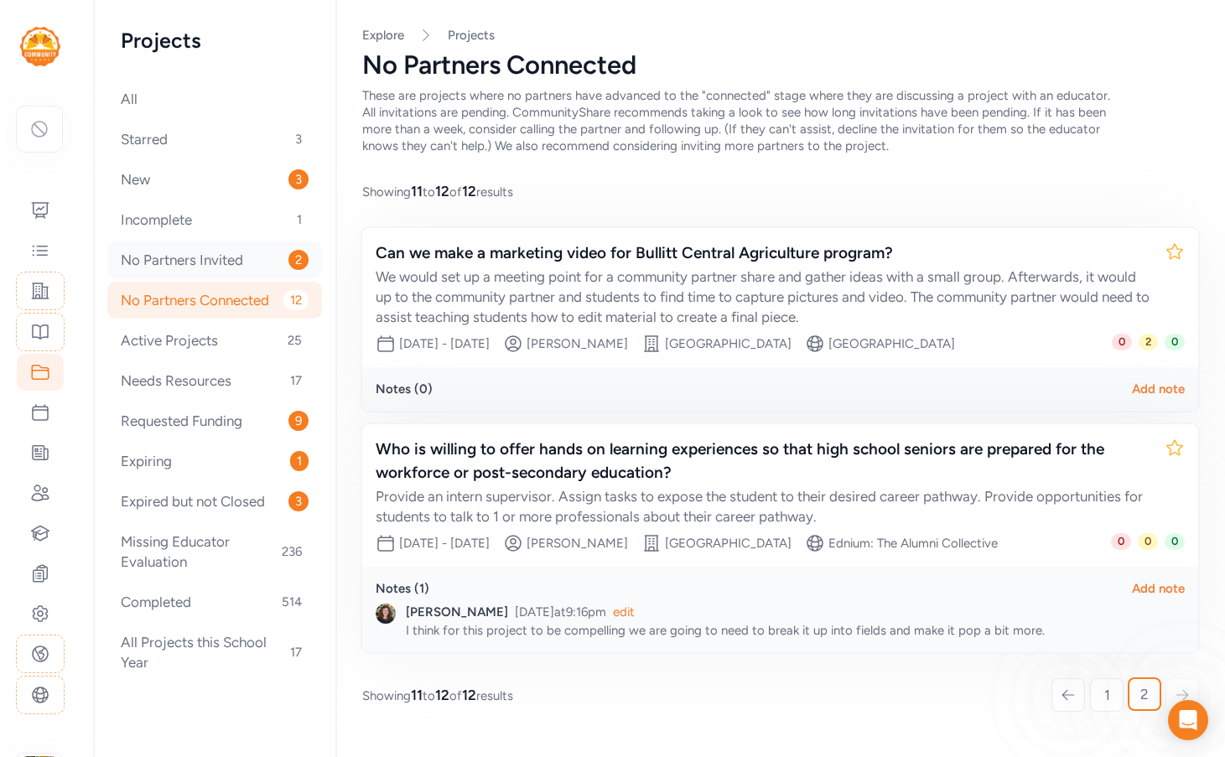
click at [188, 271] on div "No Partners Invited 2" at bounding box center [214, 260] width 215 height 37
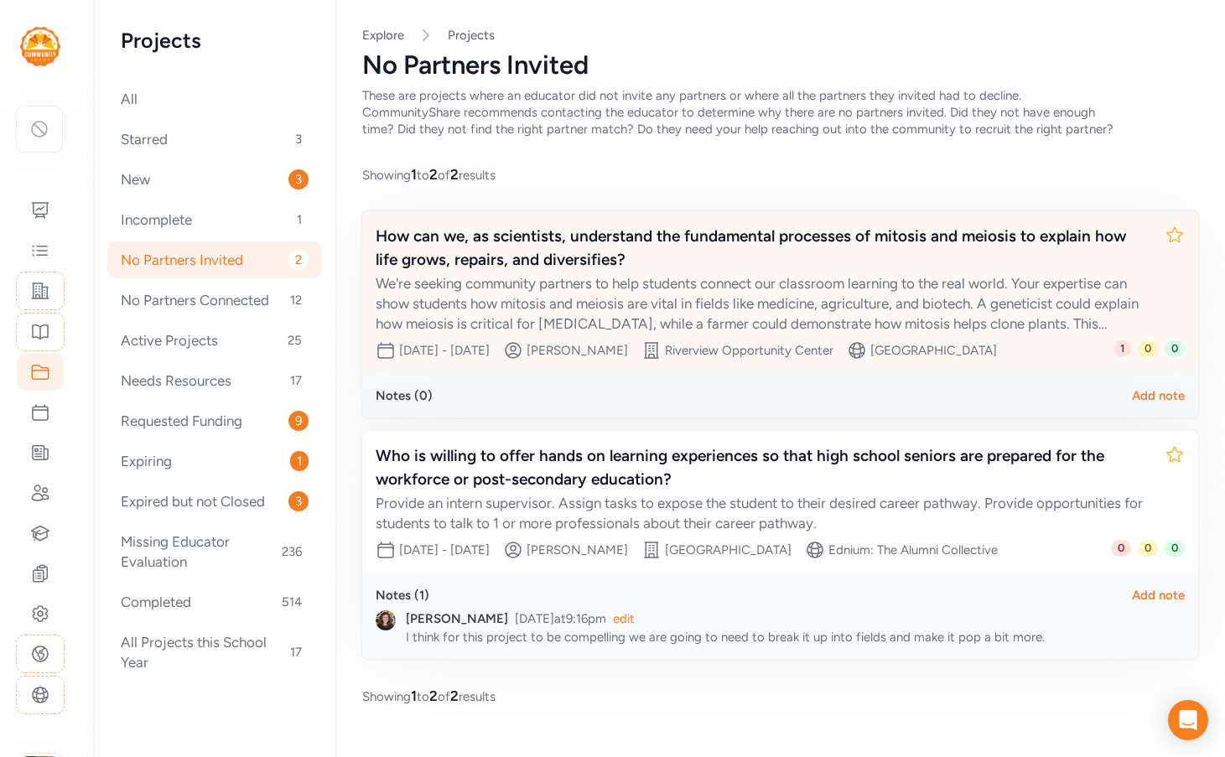
click at [804, 296] on div "We're seeking community partners to help students connect our classroom learnin…" at bounding box center [764, 303] width 776 height 60
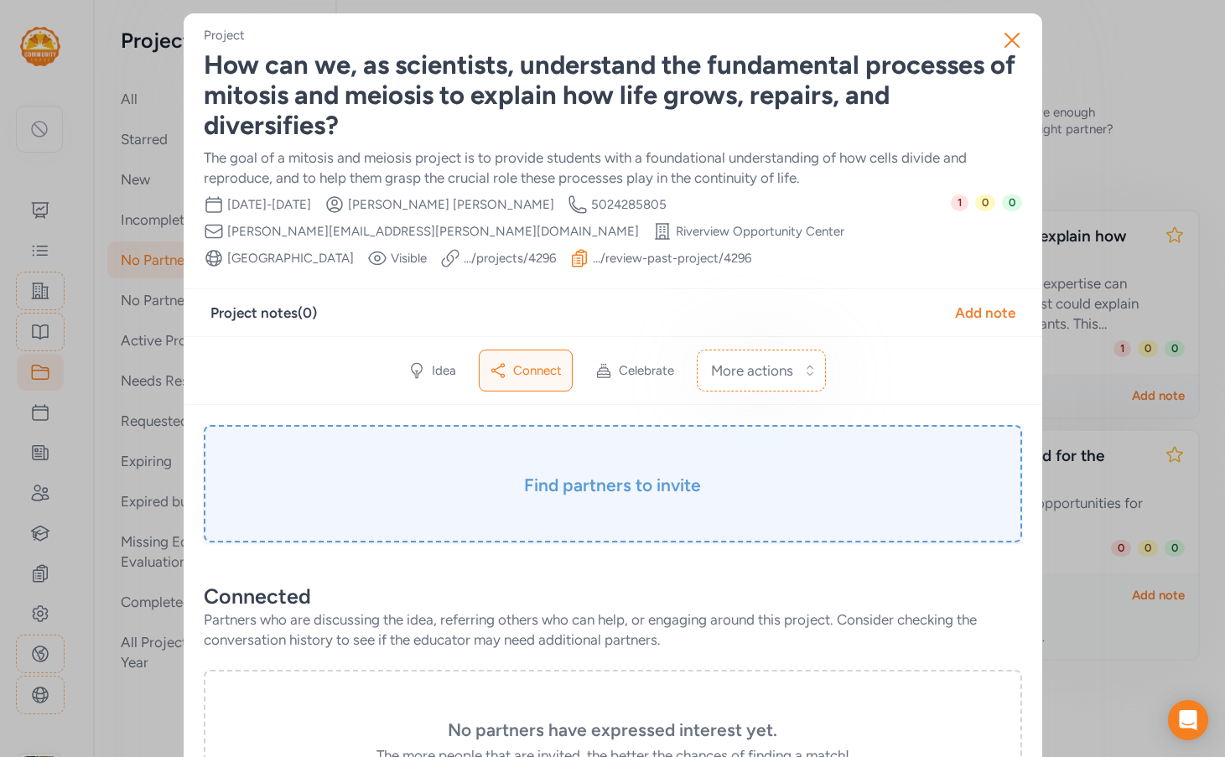
click at [583, 470] on div "Find partners to invite" at bounding box center [613, 483] width 819 height 117
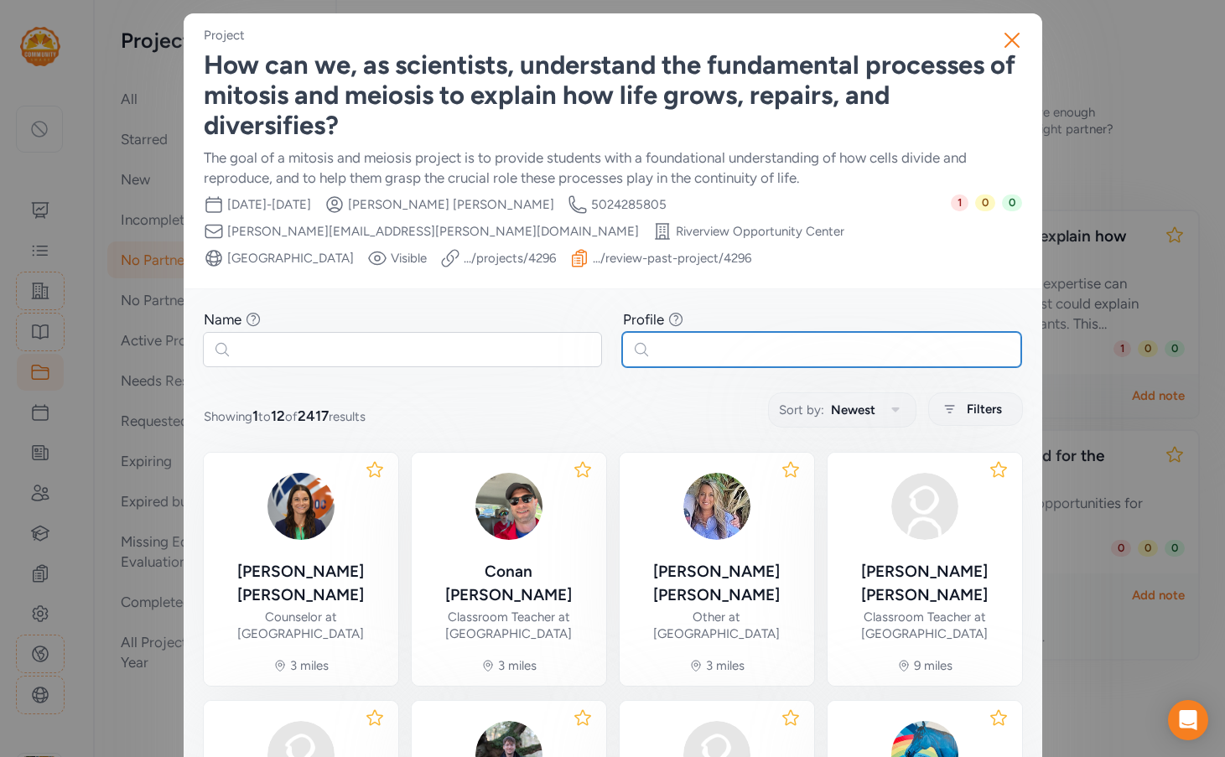
click at [670, 344] on input "text" at bounding box center [821, 349] width 399 height 35
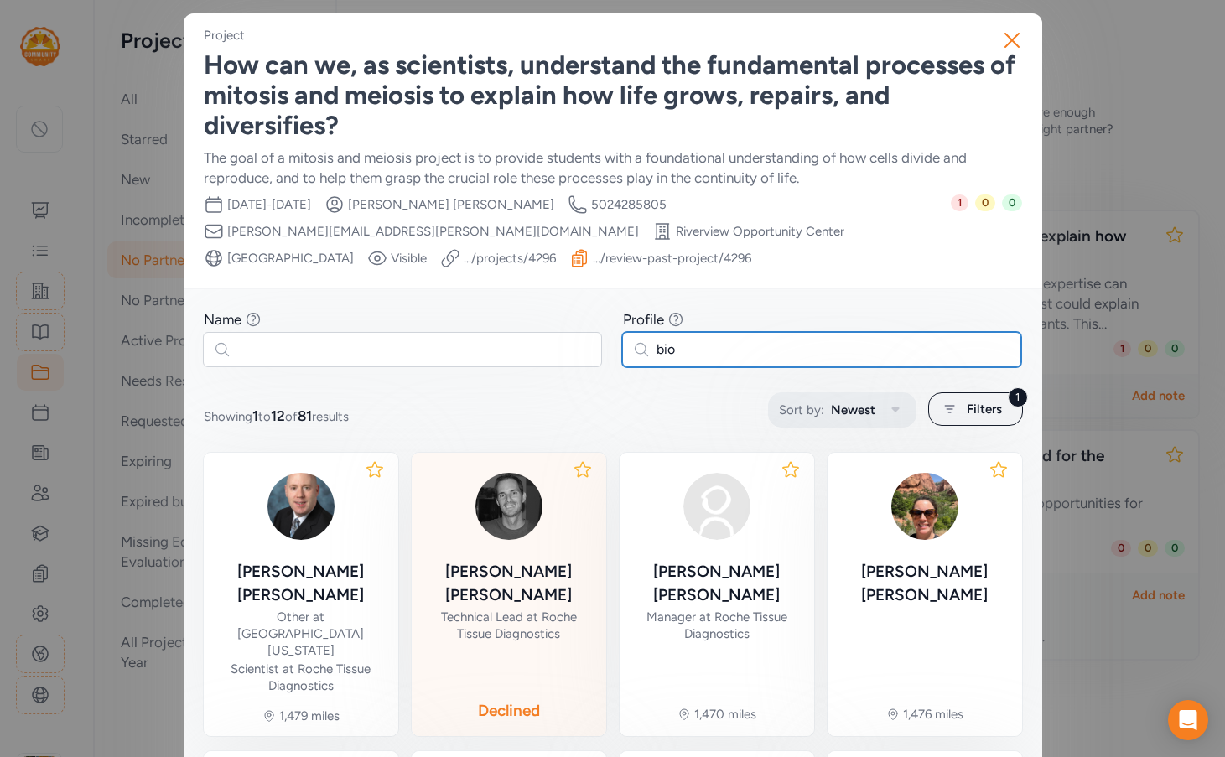
type input "bio"
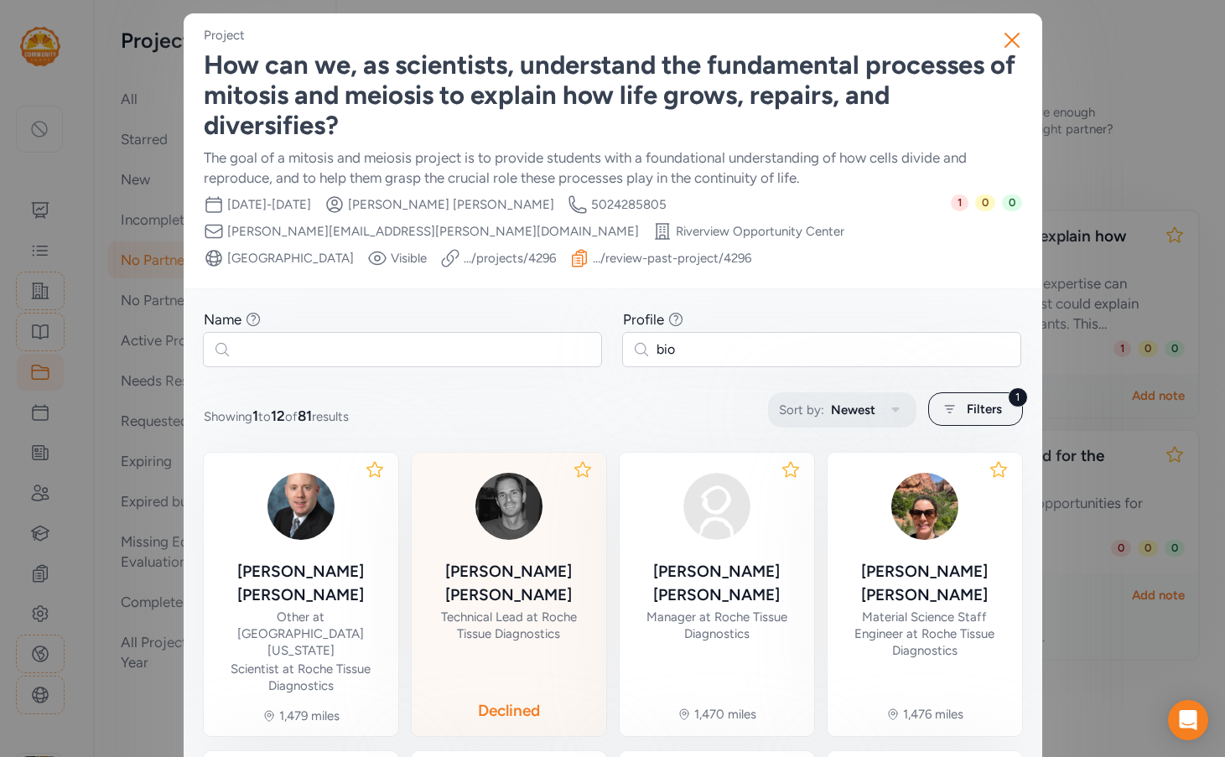
click at [835, 410] on span "Newest" at bounding box center [853, 410] width 44 height 20
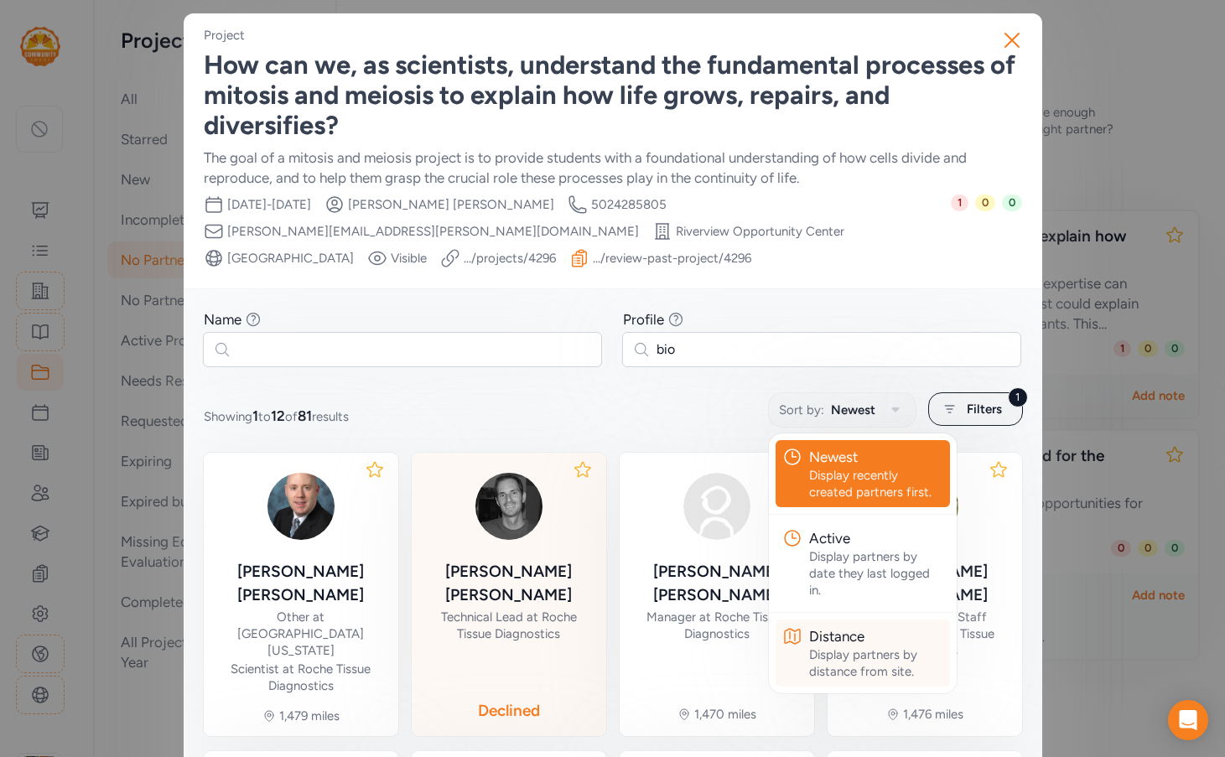
click at [798, 654] on button "Distance Display partners by distance from site." at bounding box center [863, 653] width 174 height 67
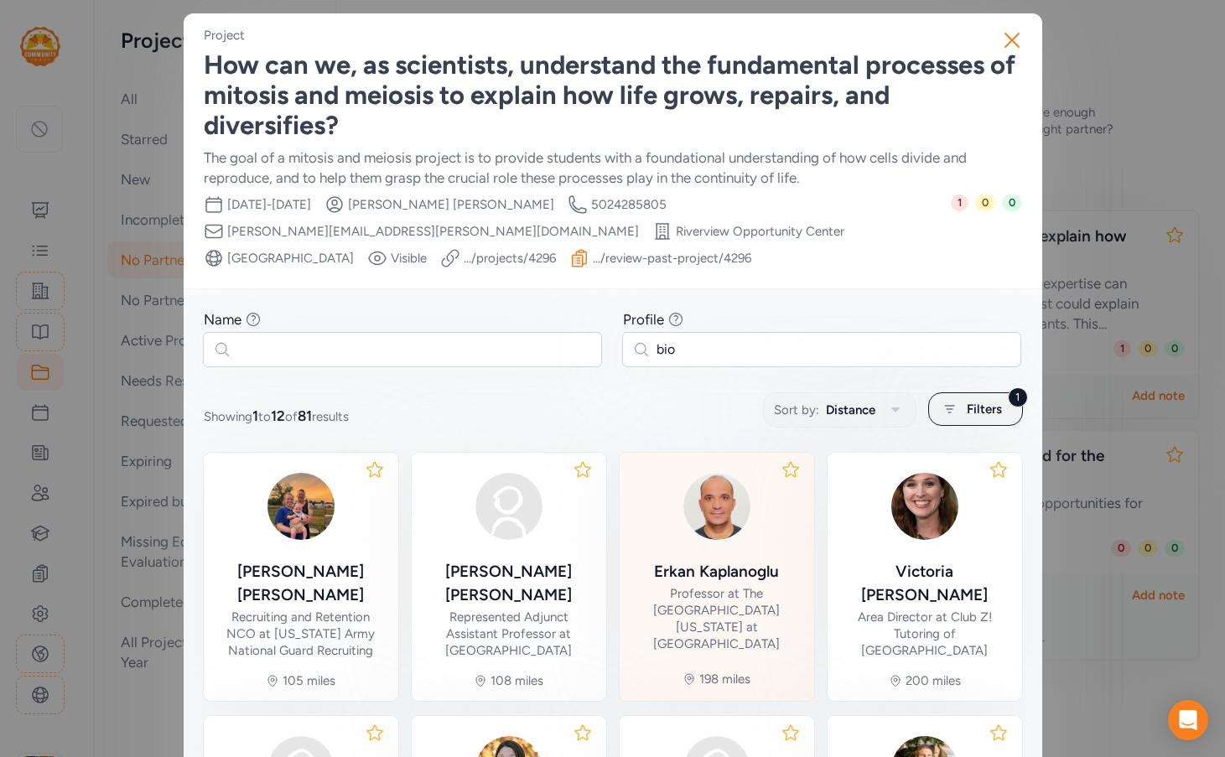
click at [681, 592] on div "Professor at The University of Tennessee at Chattanooga" at bounding box center [717, 618] width 168 height 67
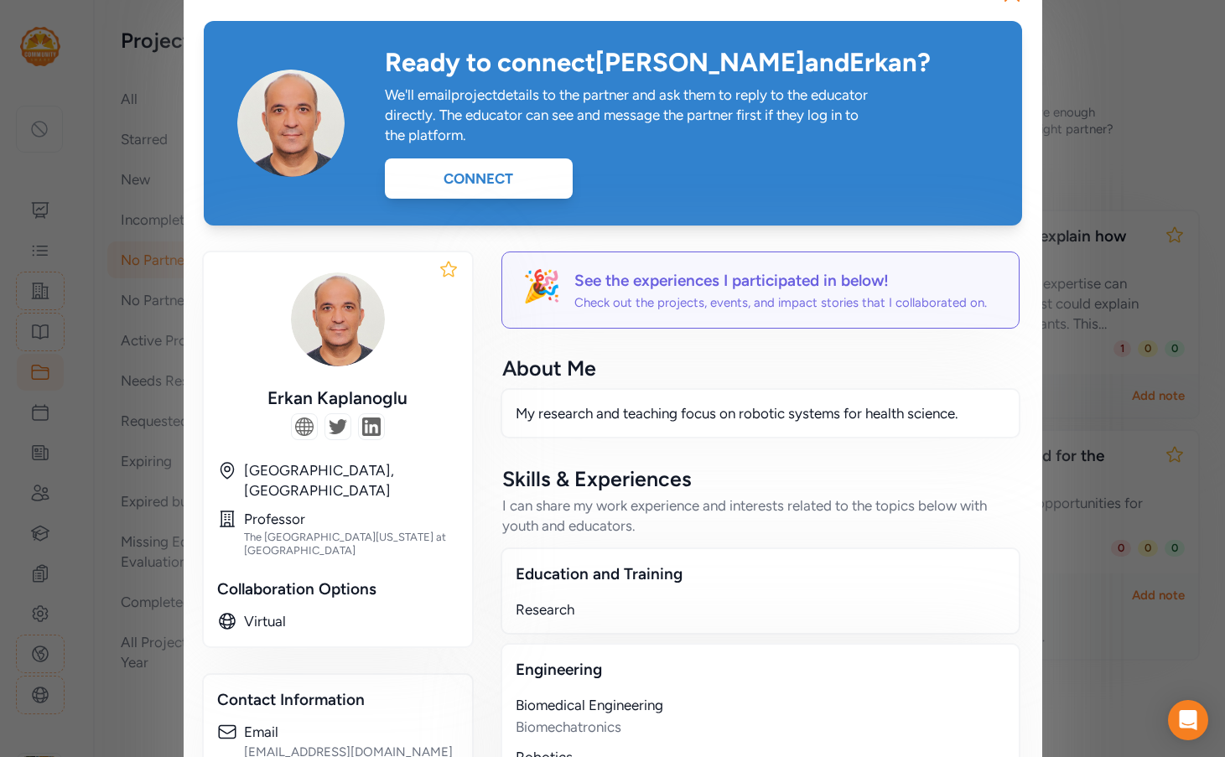
scroll to position [8, 0]
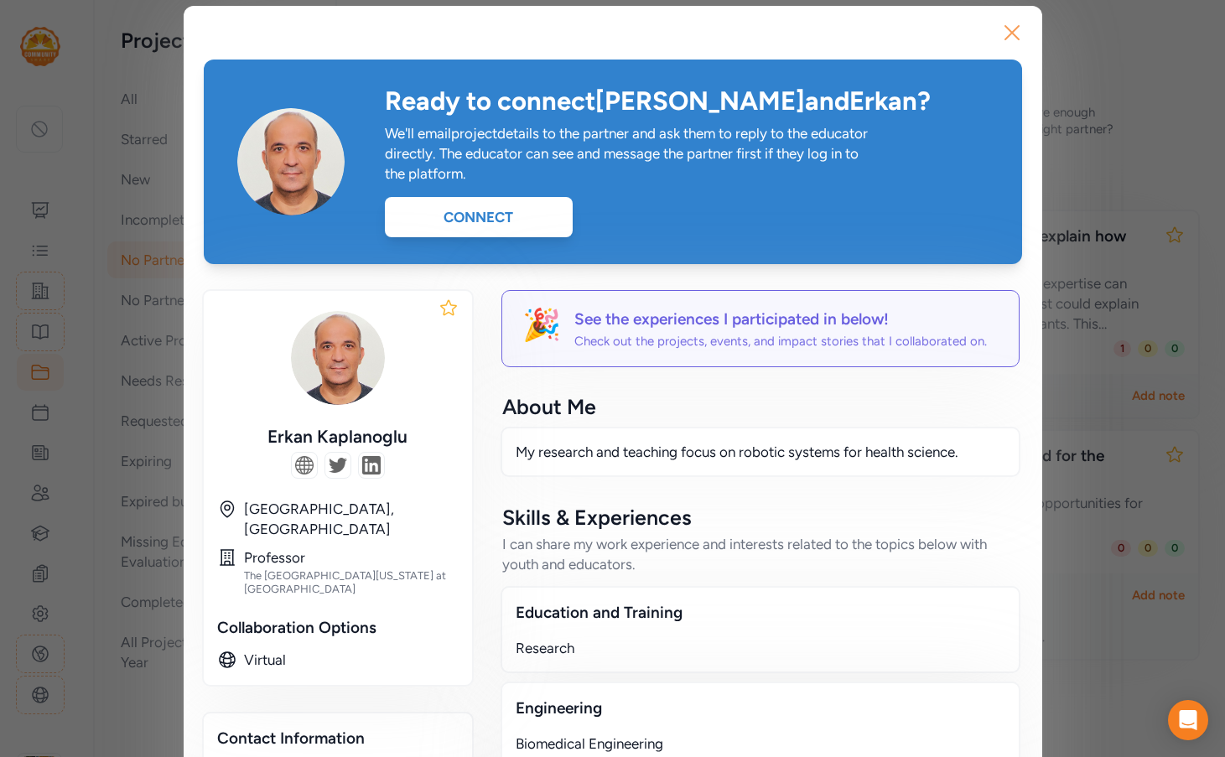
click at [1016, 34] on icon "button" at bounding box center [1012, 32] width 27 height 27
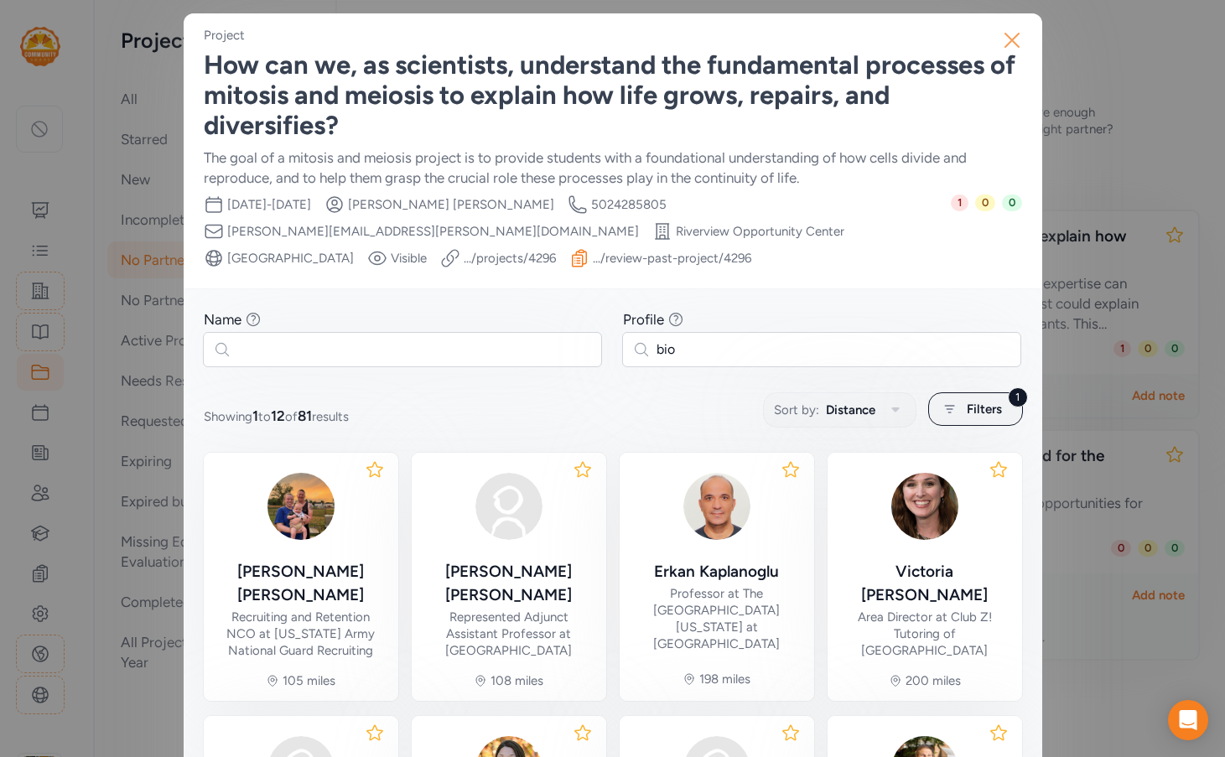
click at [1006, 39] on icon "button" at bounding box center [1012, 40] width 13 height 13
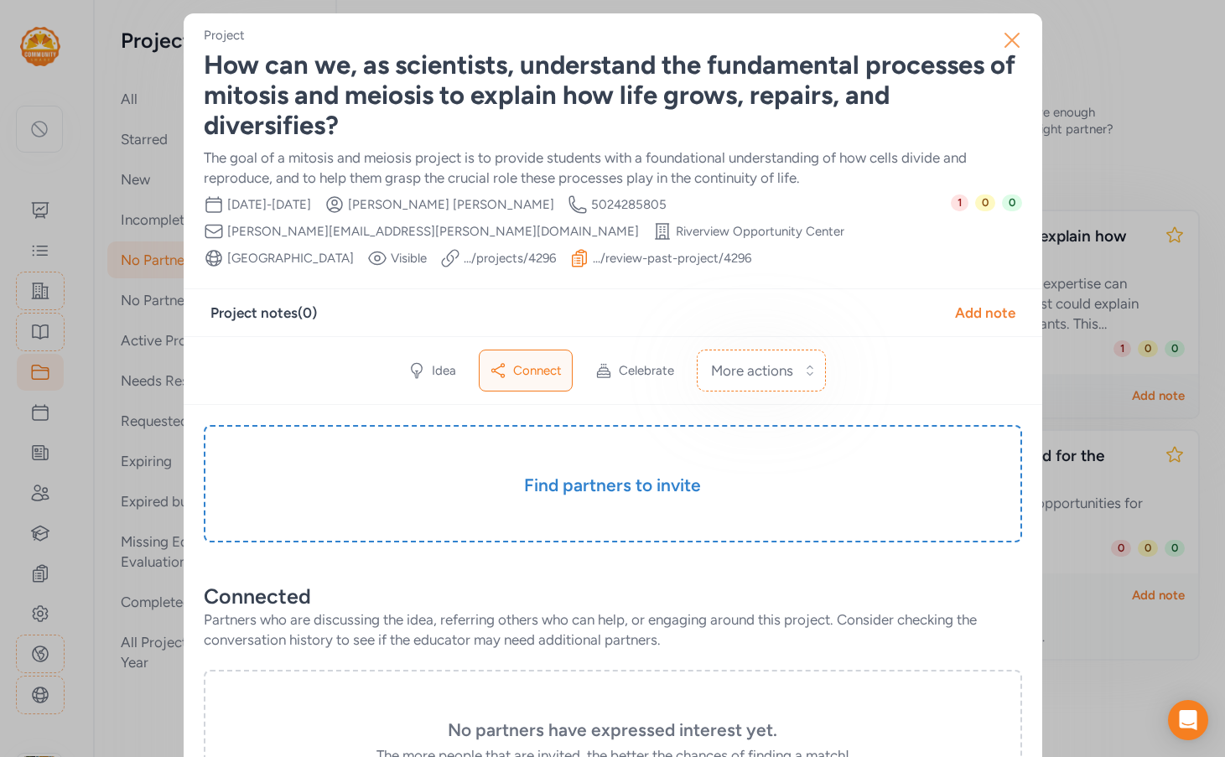
click at [1011, 35] on icon "button" at bounding box center [1012, 40] width 13 height 13
